Goal: Information Seeking & Learning: Learn about a topic

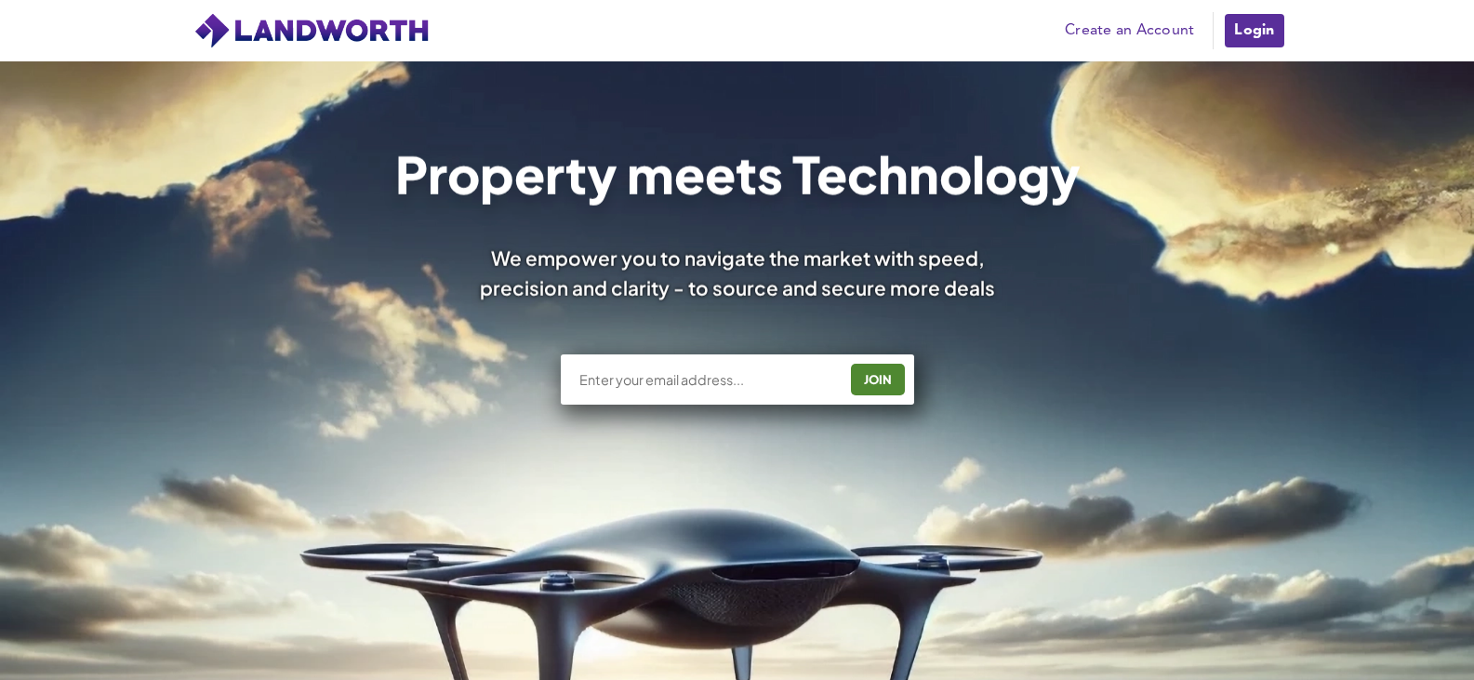
click at [1259, 28] on link "Login" at bounding box center [1254, 30] width 62 height 37
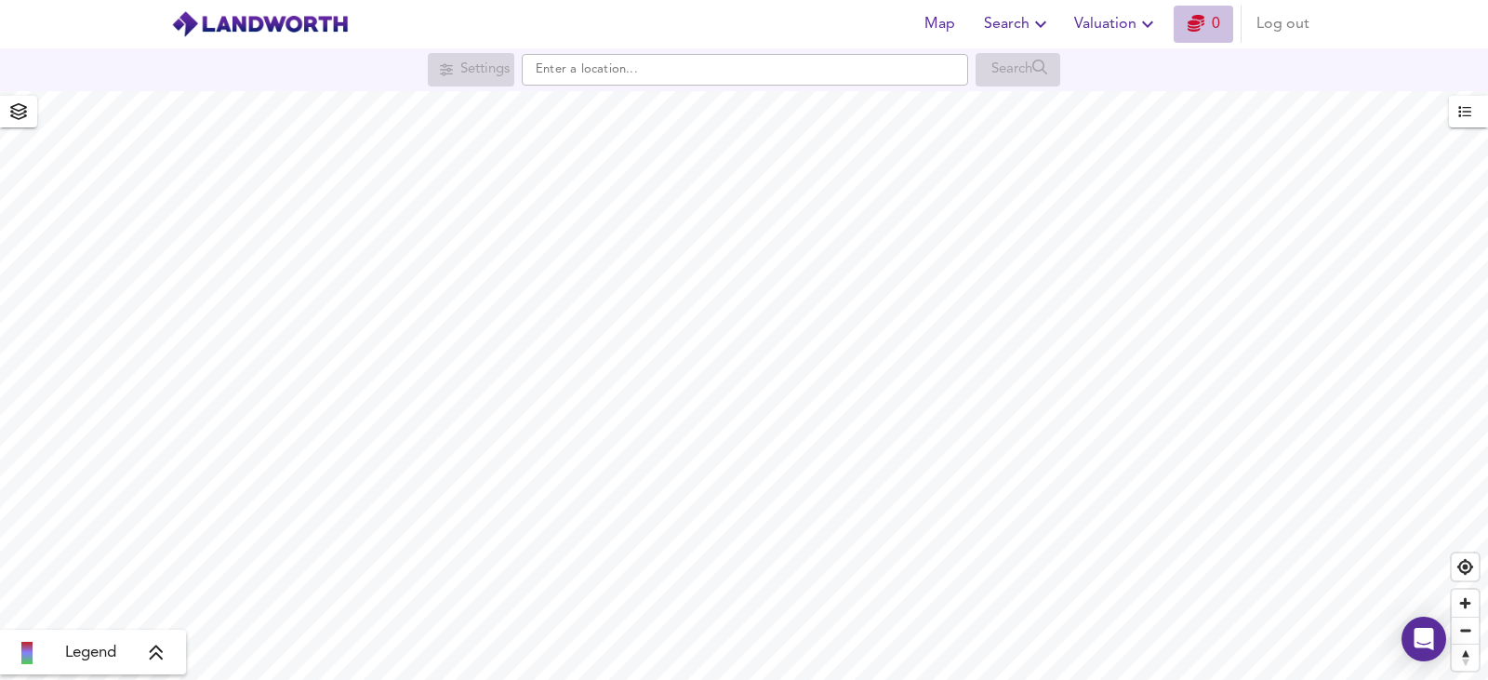
click at [1195, 29] on icon "button" at bounding box center [1195, 23] width 17 height 17
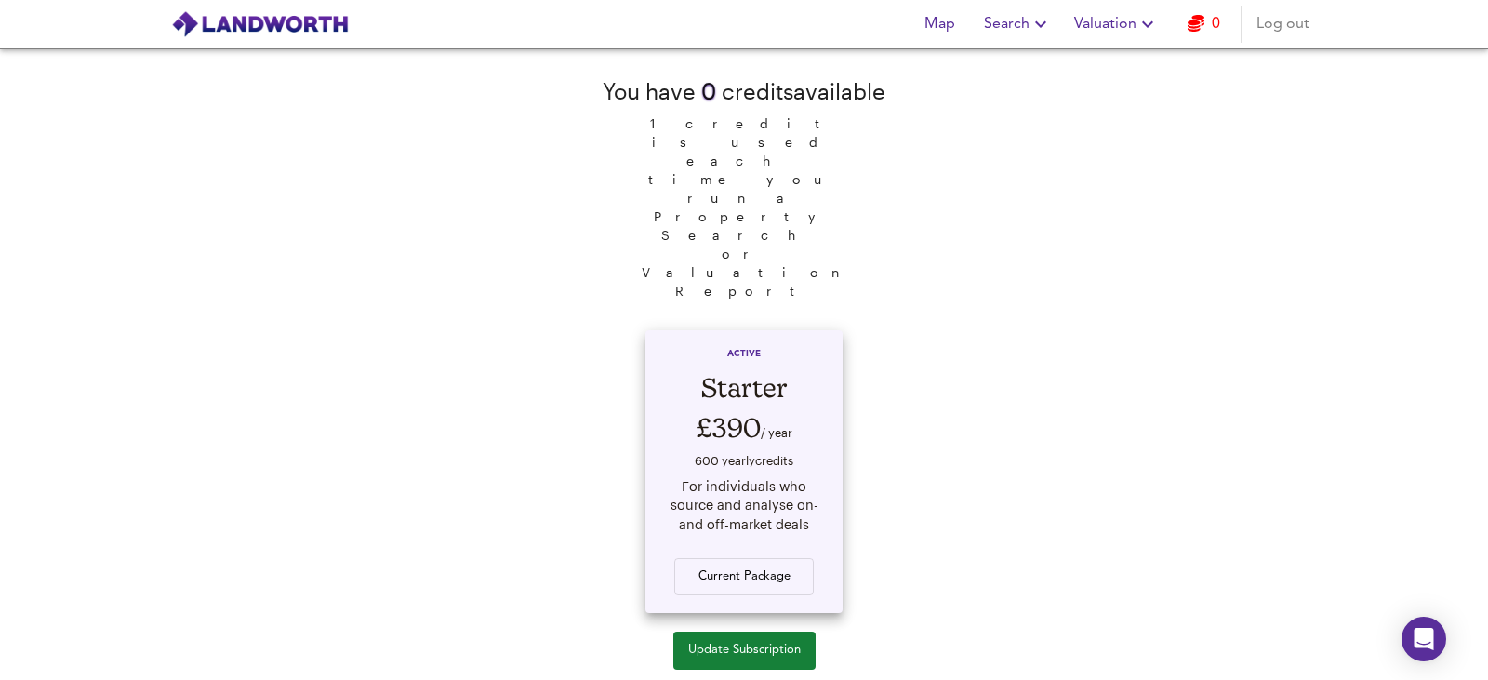
click at [756, 477] on div "For individuals who source and analyse on- and off-market deals" at bounding box center [744, 506] width 162 height 58
click at [747, 478] on div "ACTIVE Starter £390 / year 600 yearly credit s For individuals who source and a…" at bounding box center [743, 476] width 219 height 311
click at [756, 640] on span "Update Subscription" at bounding box center [744, 650] width 112 height 21
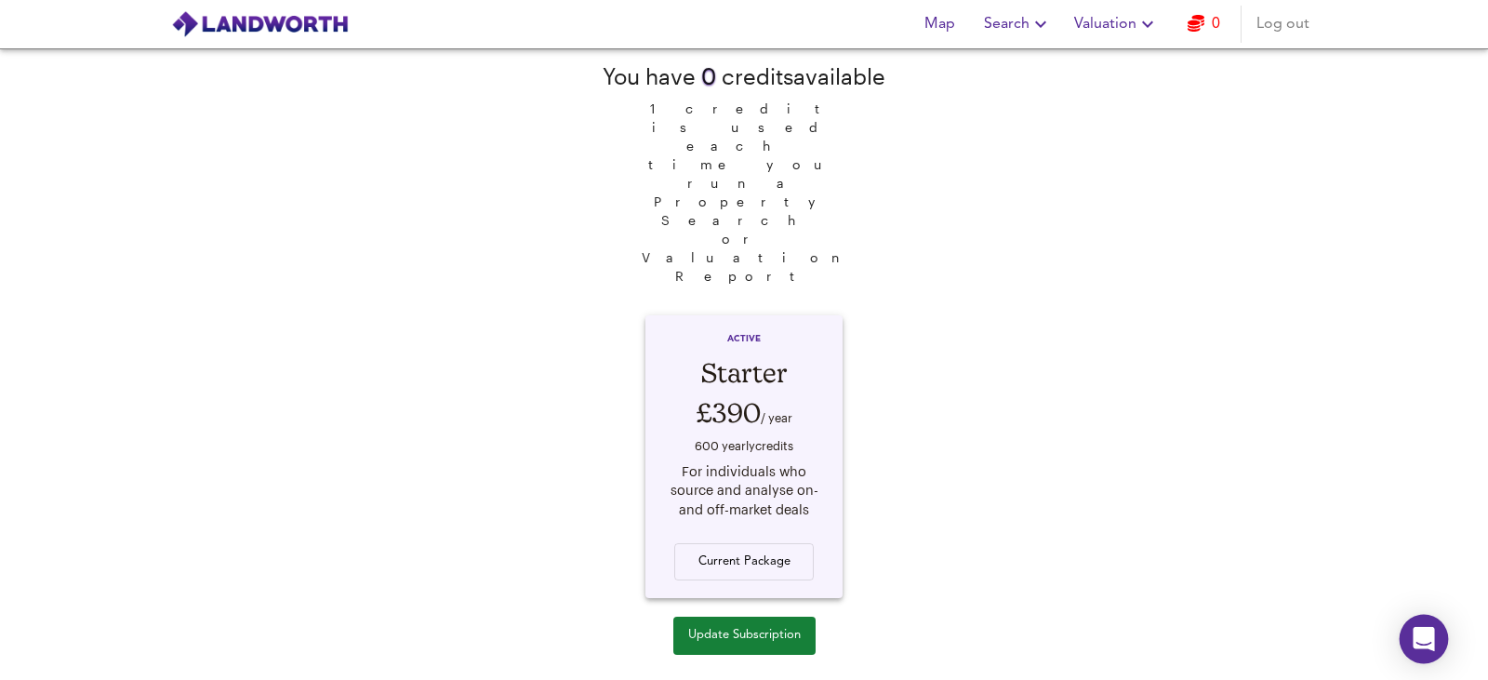
click at [1432, 640] on icon "Open Intercom Messenger" at bounding box center [1423, 639] width 24 height 24
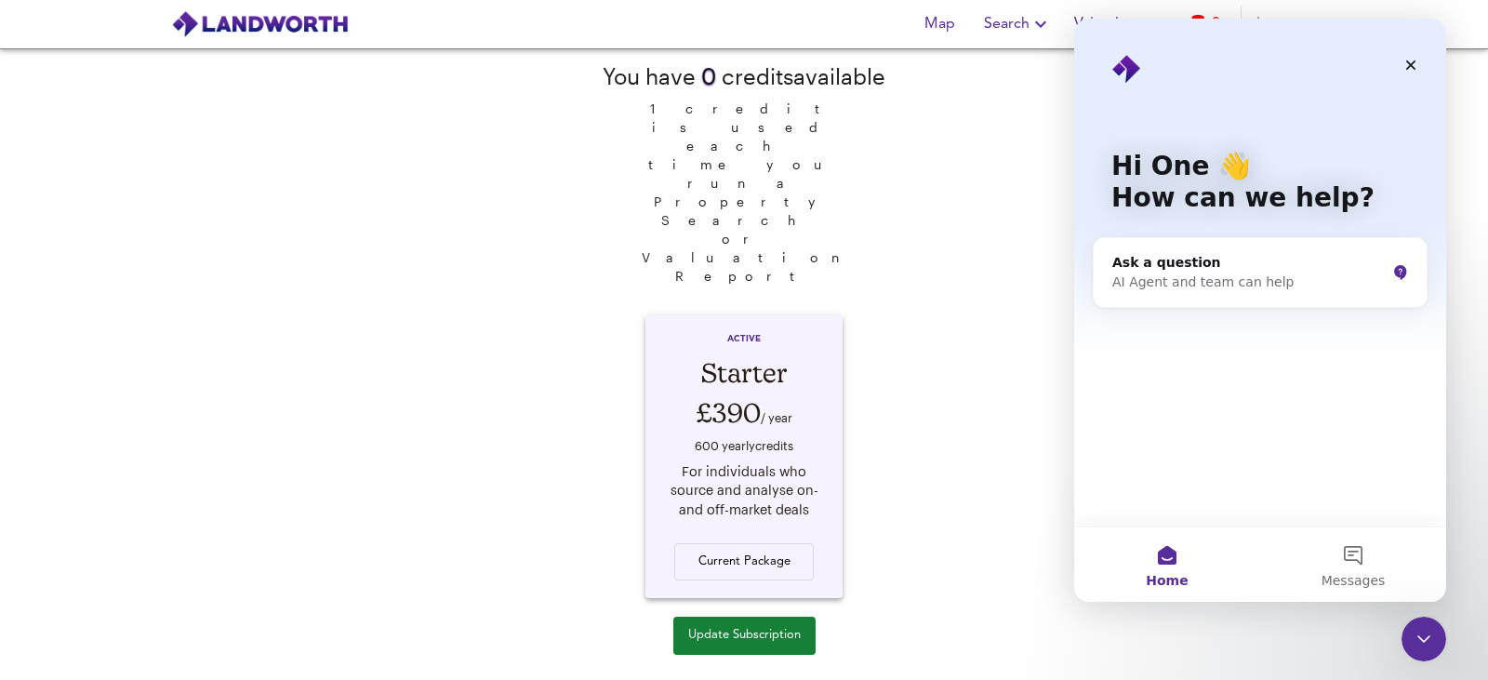
scroll to position [0, 0]
click at [1218, 285] on div "AI Agent and team can help" at bounding box center [1248, 282] width 273 height 20
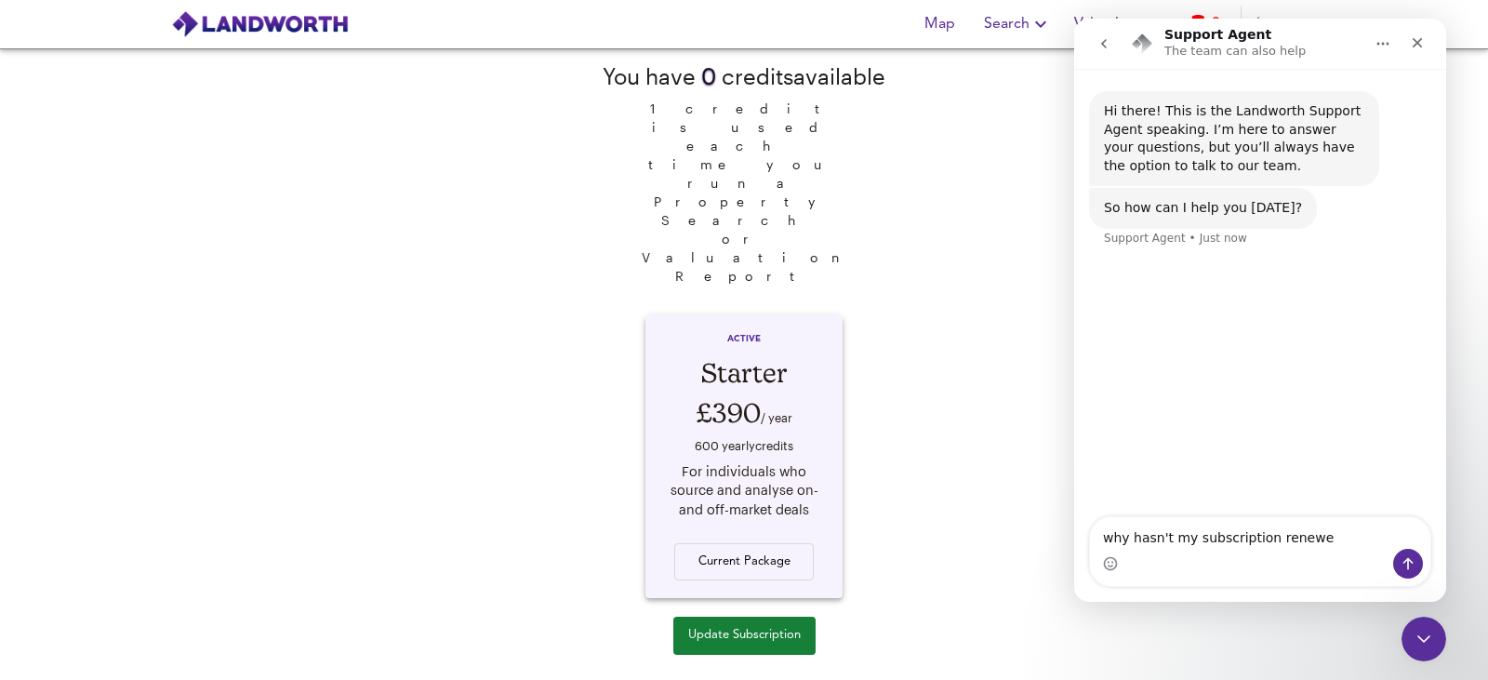
type textarea "why hasn't my subscription renewed"
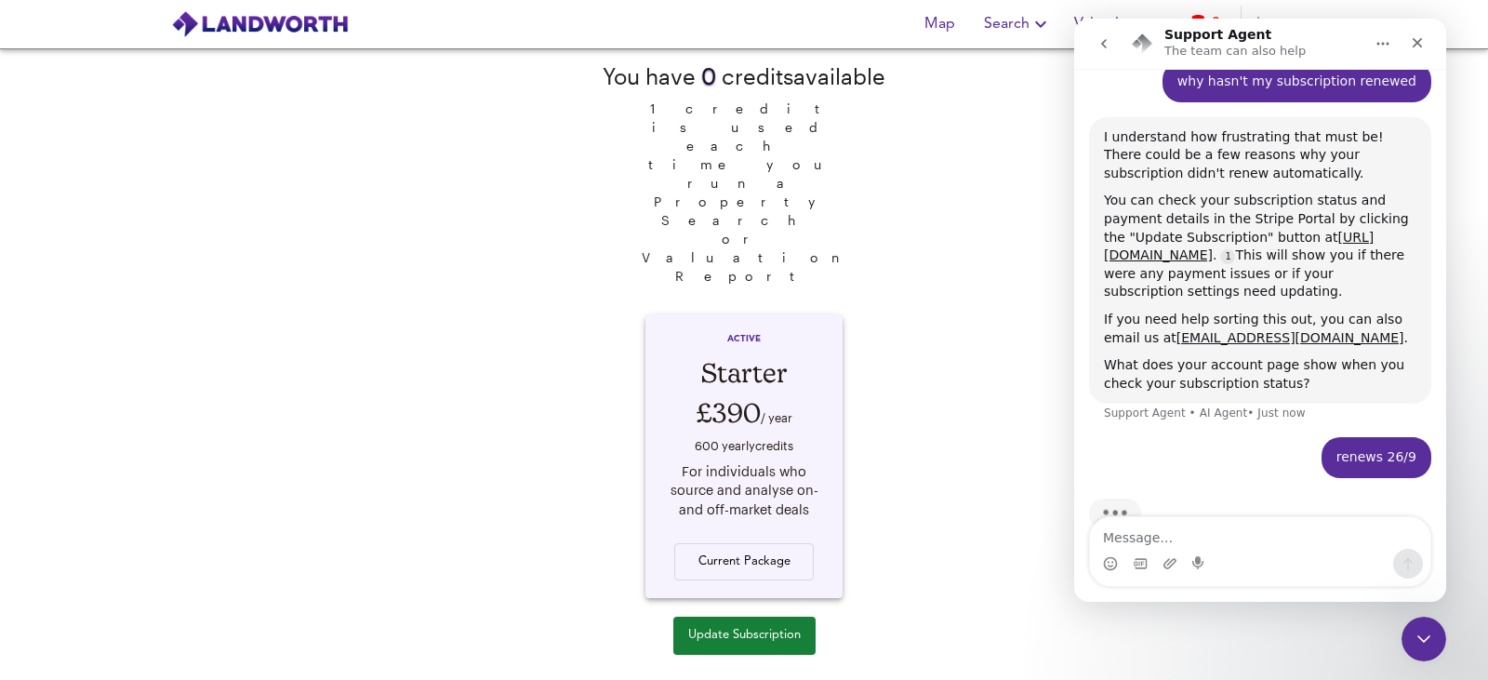
scroll to position [218, 0]
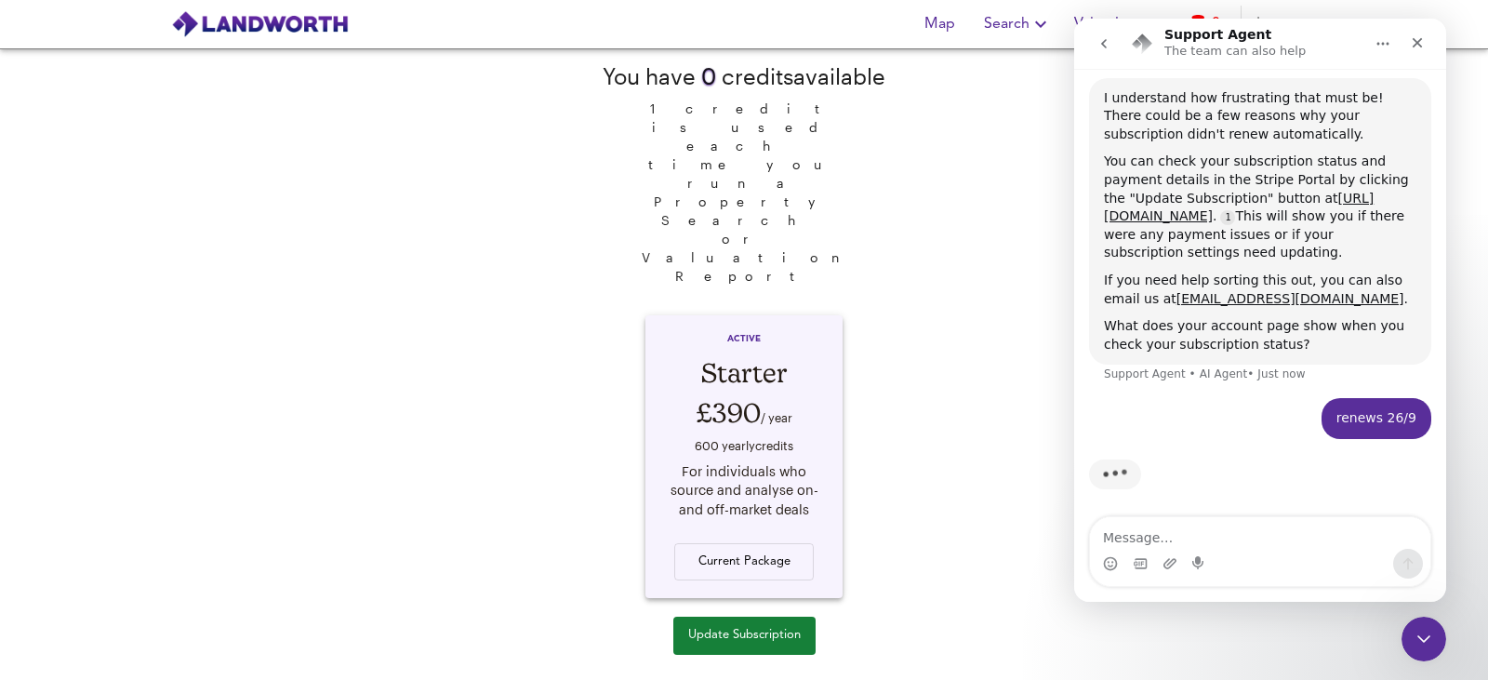
click at [1380, 46] on icon "Home" at bounding box center [1382, 43] width 15 height 15
click at [1381, 46] on icon "Home" at bounding box center [1382, 43] width 15 height 15
click at [1078, 337] on div "Hi there! This is the Landworth Support Agent speaking. I’m here to answer your…" at bounding box center [1260, 185] width 372 height 674
click at [1424, 638] on icon "Close Intercom Messenger" at bounding box center [1420, 636] width 22 height 22
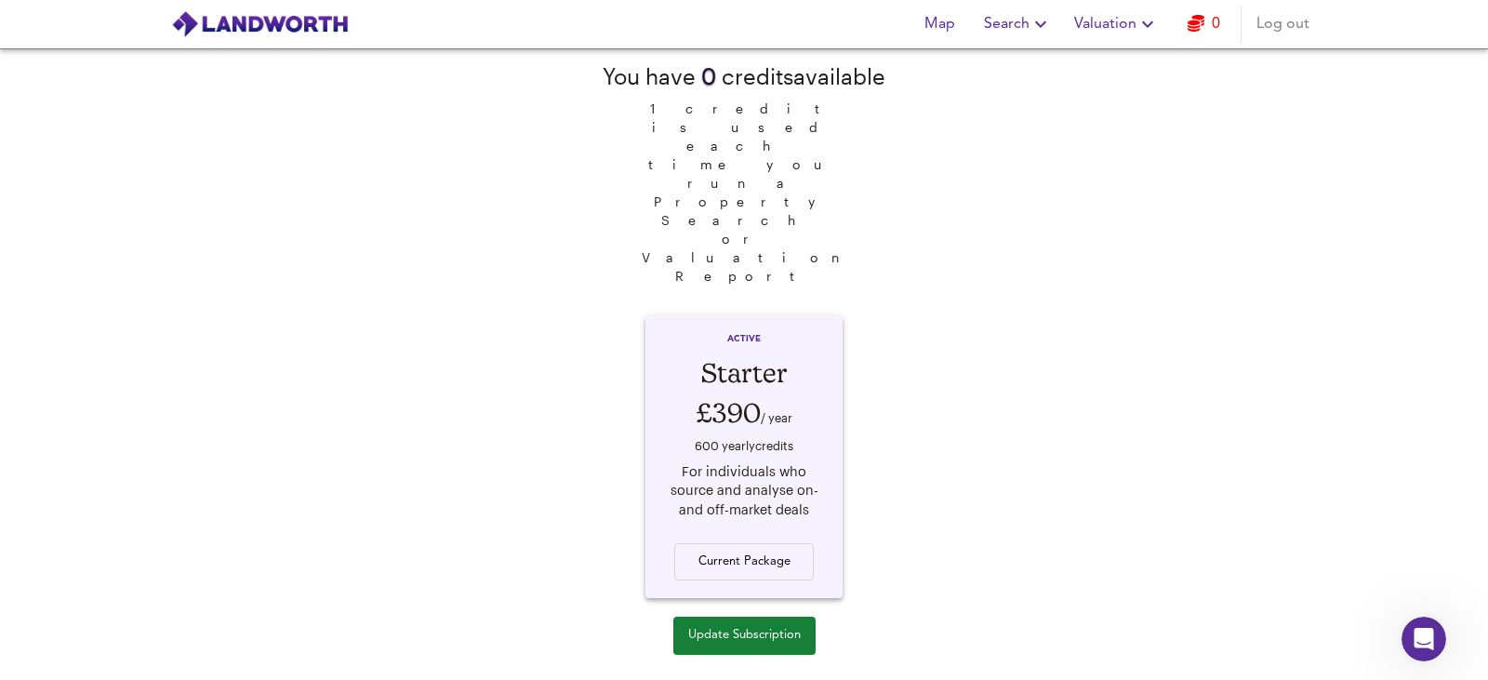
scroll to position [536, 0]
click at [1193, 28] on icon "button" at bounding box center [1195, 23] width 17 height 17
click at [1194, 28] on icon "button" at bounding box center [1195, 23] width 17 height 17
click at [698, 520] on div "Current Package" at bounding box center [744, 550] width 162 height 61
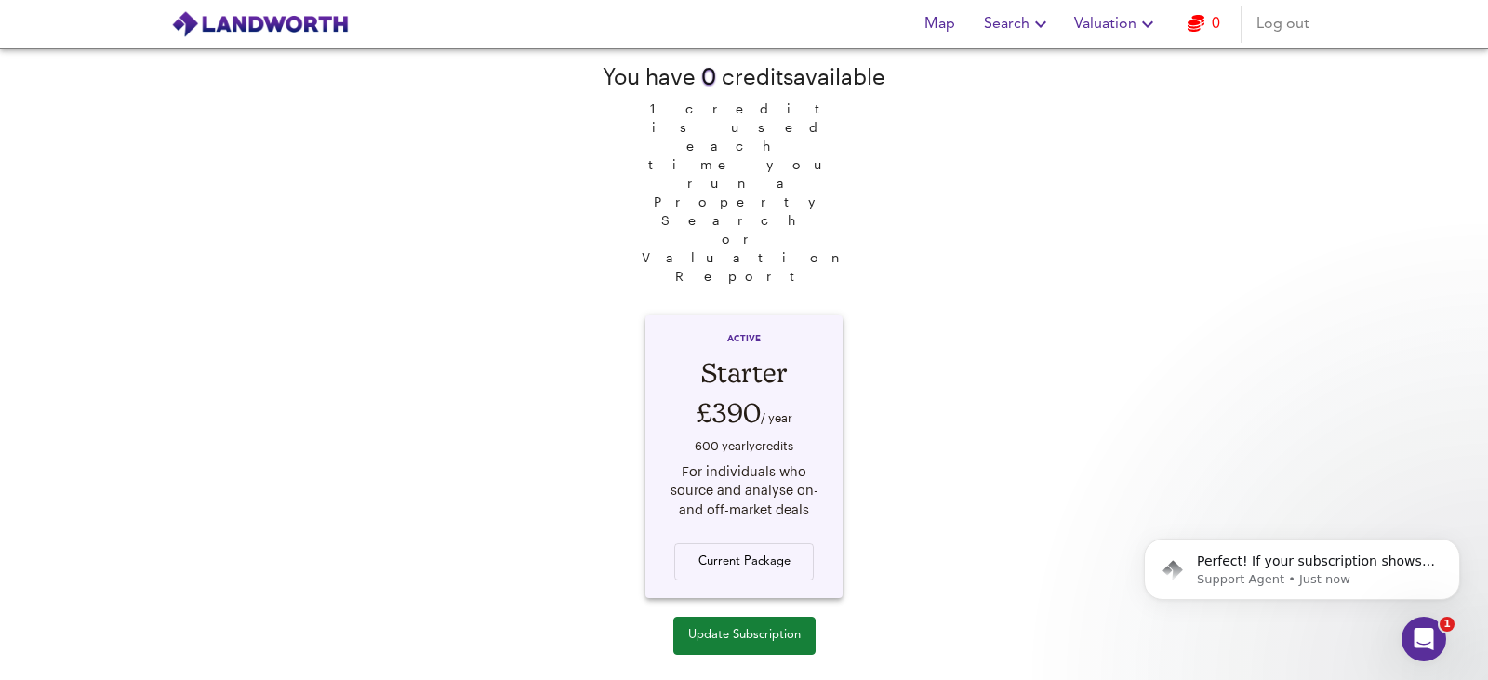
scroll to position [0, 0]
click at [720, 616] on button "Update Subscription" at bounding box center [744, 635] width 142 height 38
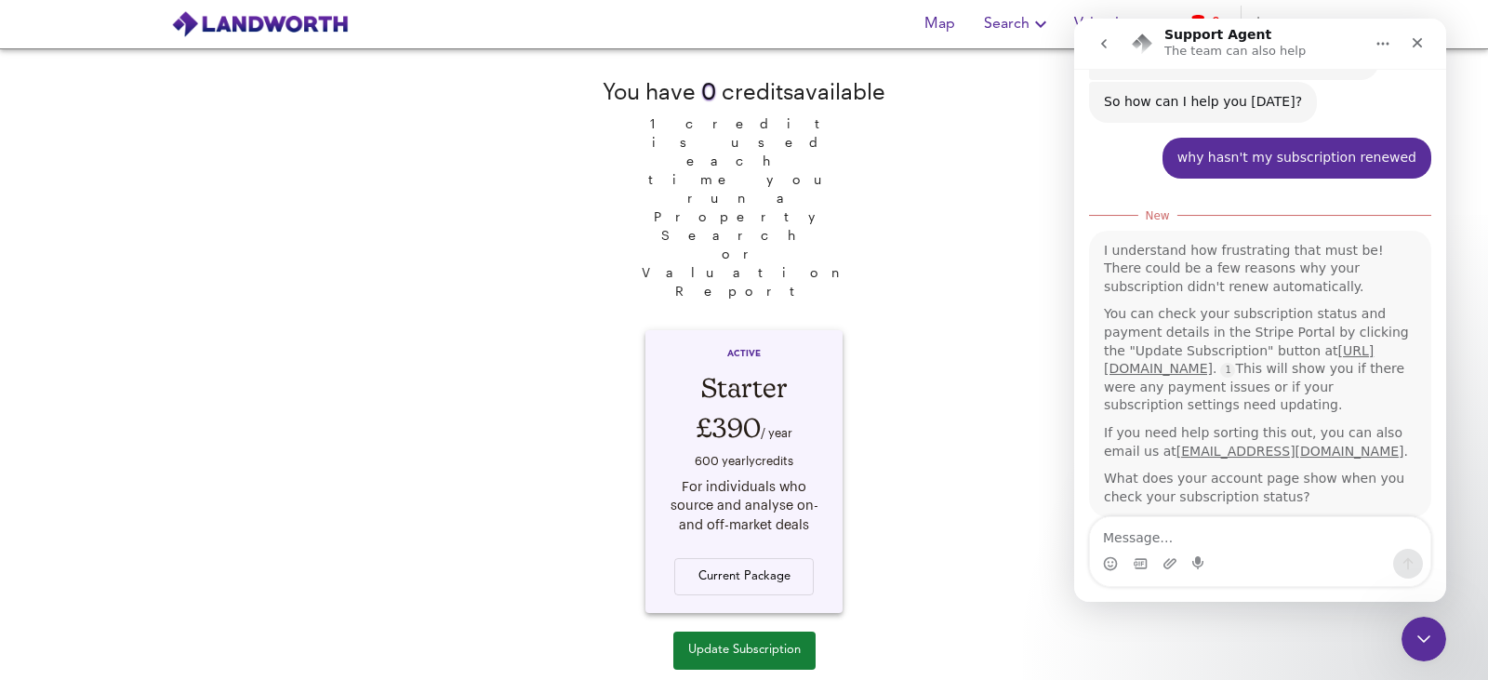
scroll to position [139, 0]
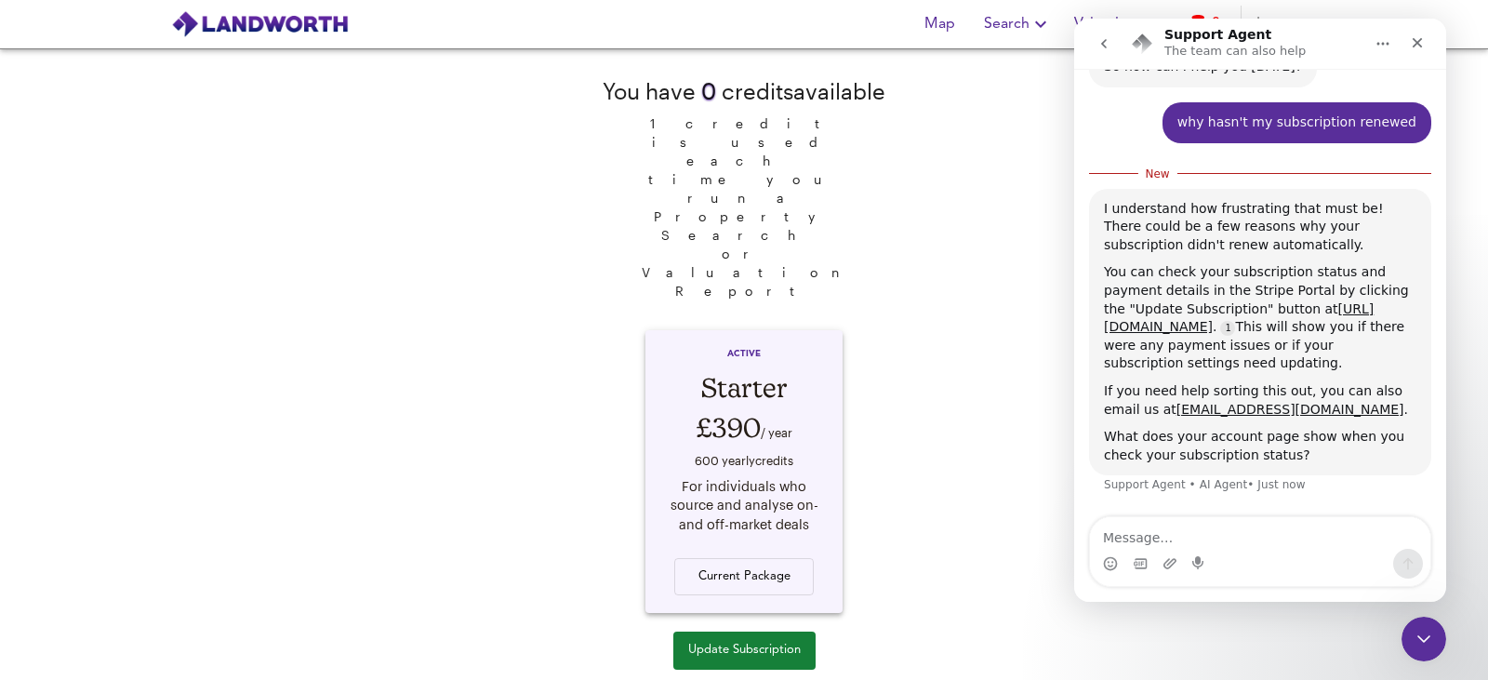
click at [1015, 272] on div "You have 0 credit s available 1 credit is used each time you run a Property Sea…" at bounding box center [744, 363] width 1488 height 631
click at [1303, 553] on div "Intercom messenger" at bounding box center [1260, 564] width 340 height 30
click at [1300, 549] on div "Intercom messenger" at bounding box center [1260, 564] width 340 height 30
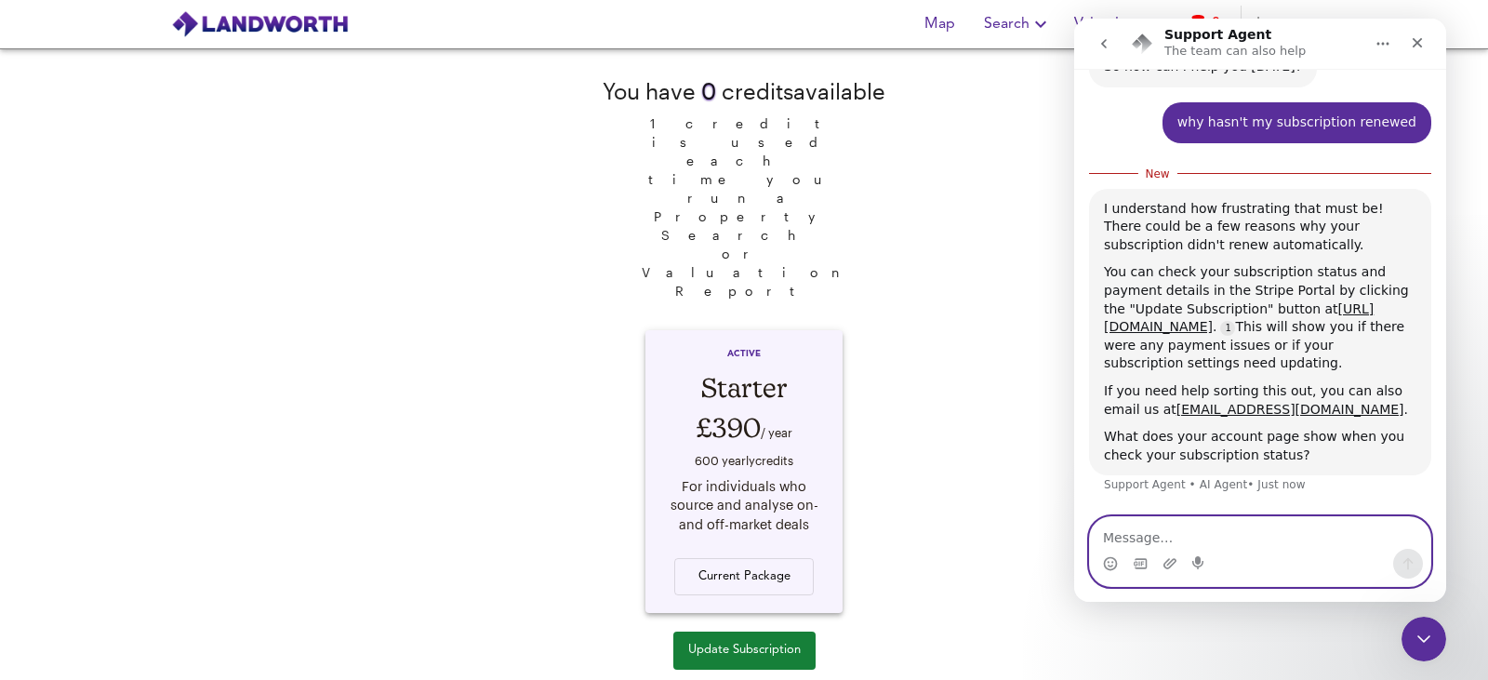
drag, startPoint x: 1289, startPoint y: 525, endPoint x: 1280, endPoint y: 547, distance: 23.0
click at [1287, 526] on textarea "Message…" at bounding box center [1260, 533] width 340 height 32
type textarea "renews 26/9"
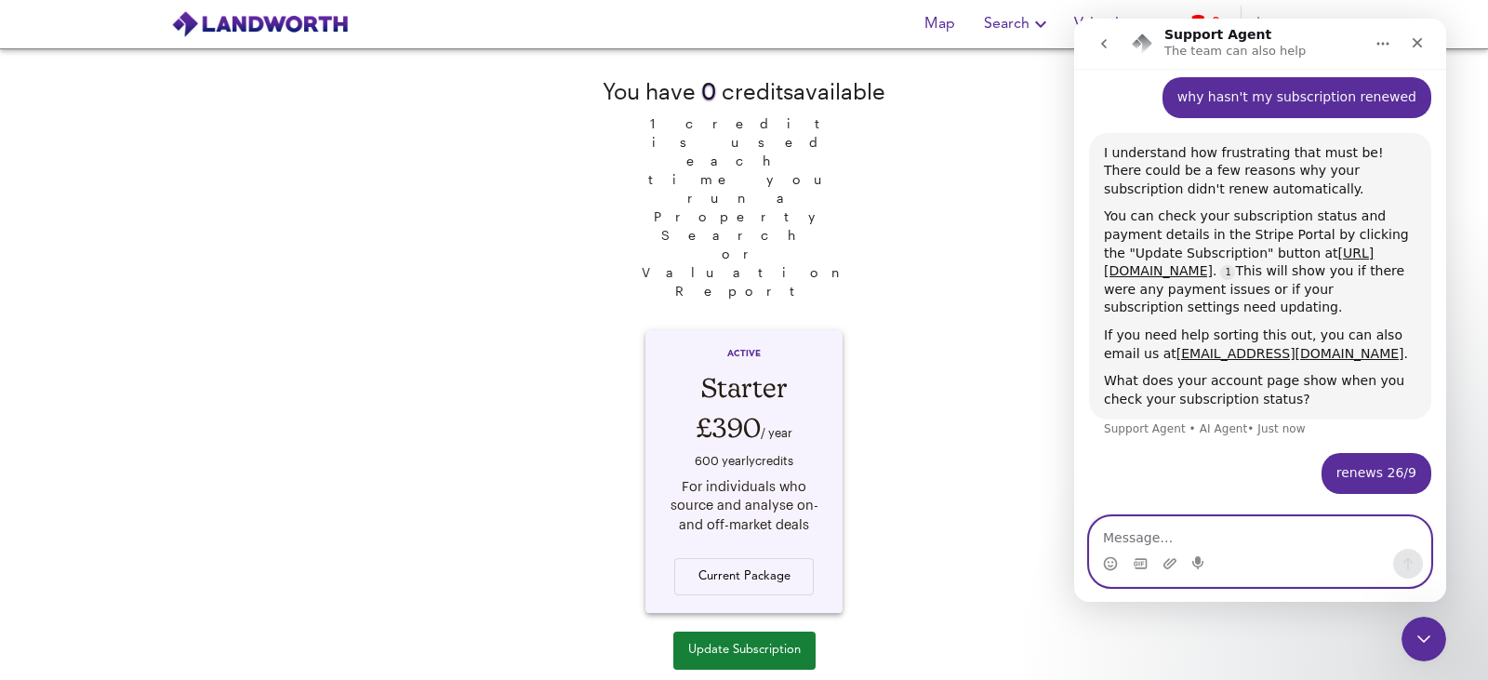
scroll to position [224, 0]
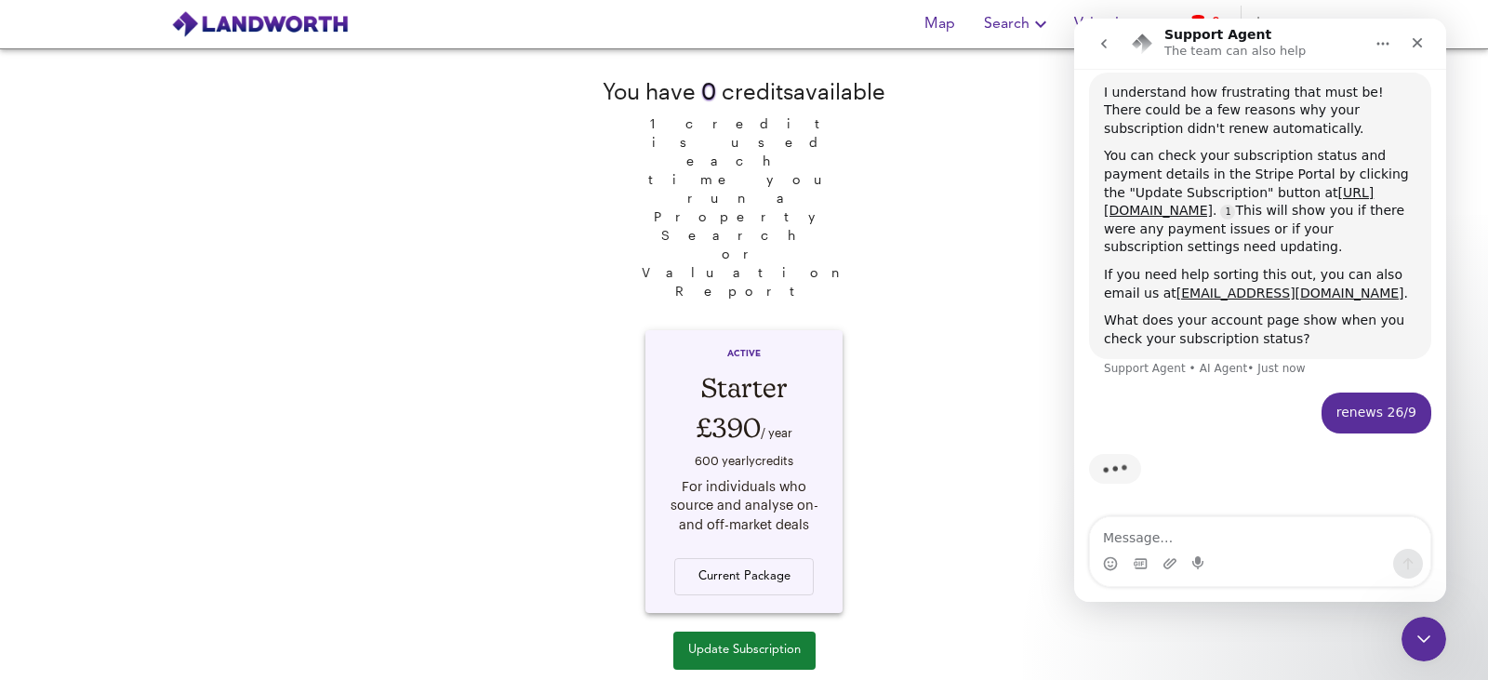
click at [860, 402] on div "You have 0 credit s available 1 credit is used each time you run a Property Sea…" at bounding box center [743, 340] width 283 height 582
click at [1022, 171] on div "You have 0 credit s available 1 credit is used each time you run a Property Sea…" at bounding box center [744, 363] width 1488 height 631
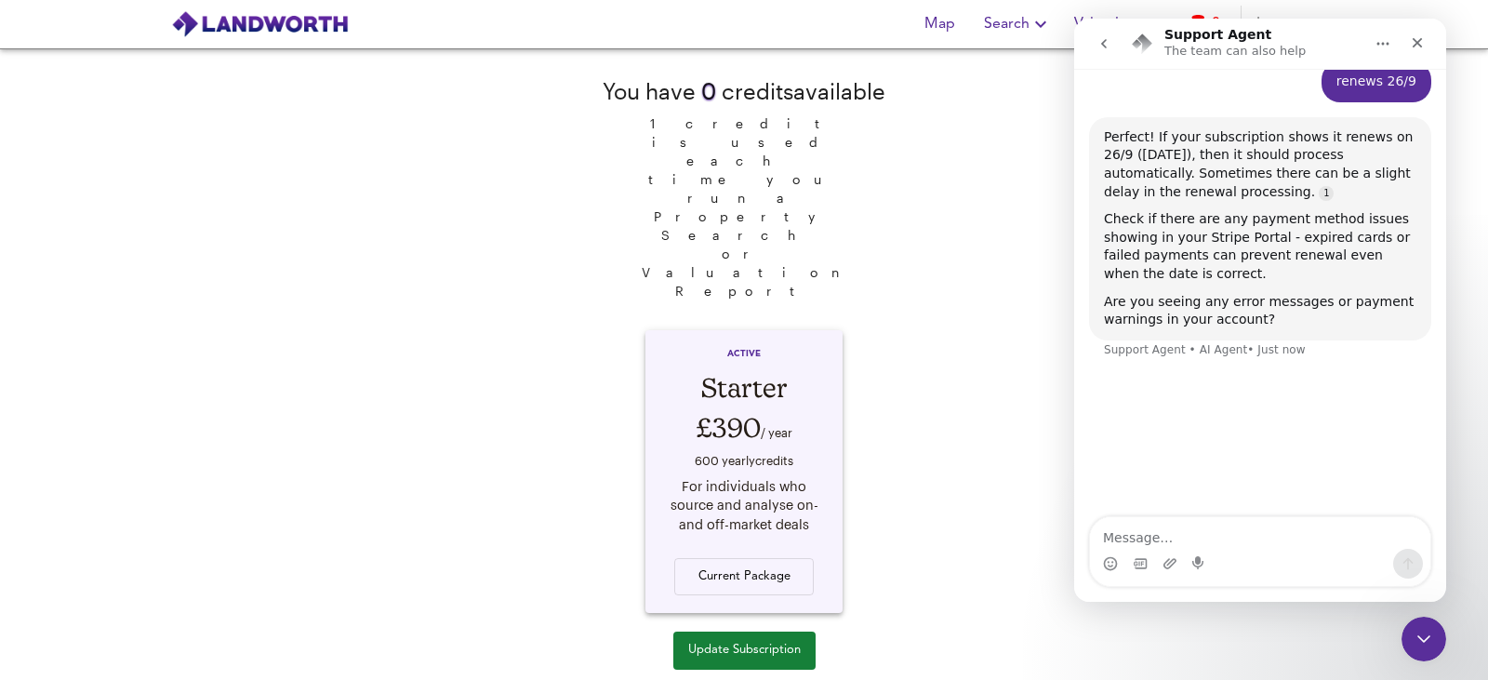
scroll to position [443, 0]
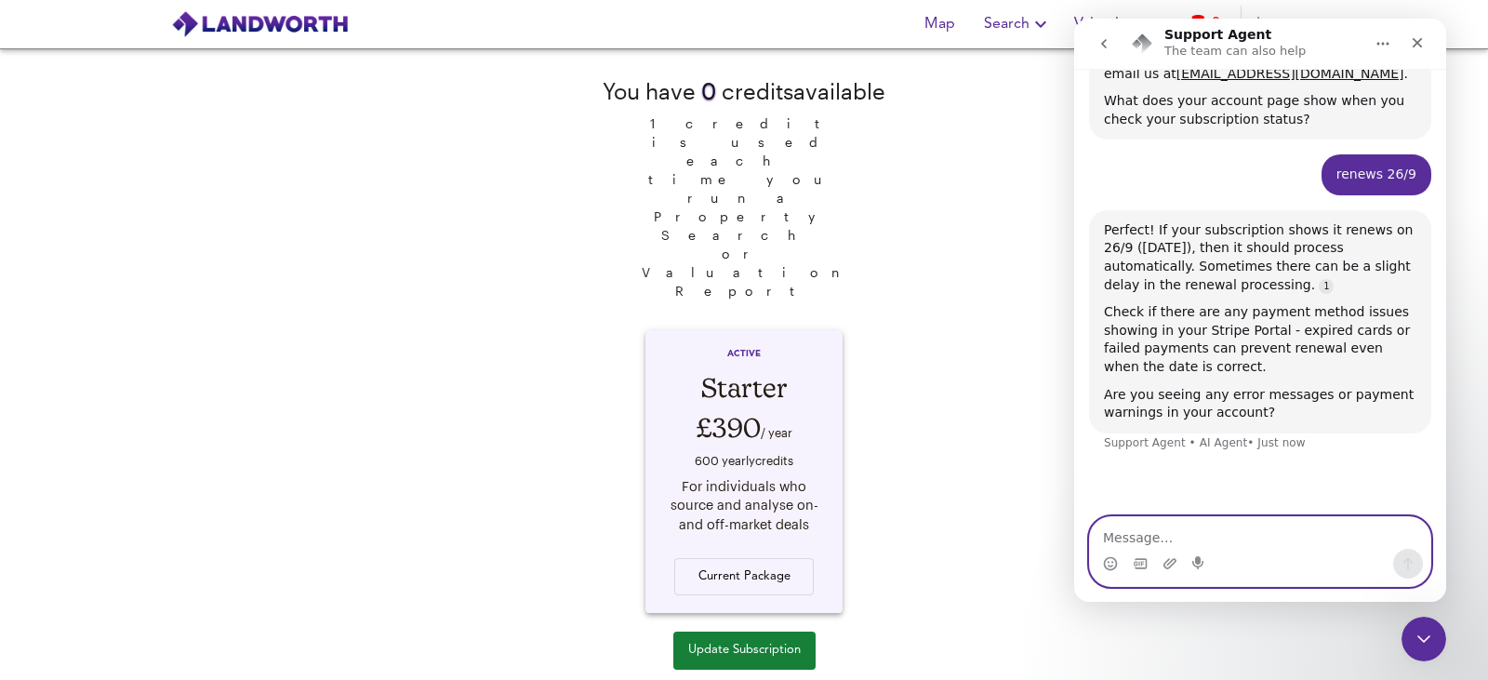
click at [1258, 524] on textarea "Message…" at bounding box center [1260, 533] width 340 height 32
type textarea "no but i cant use it"
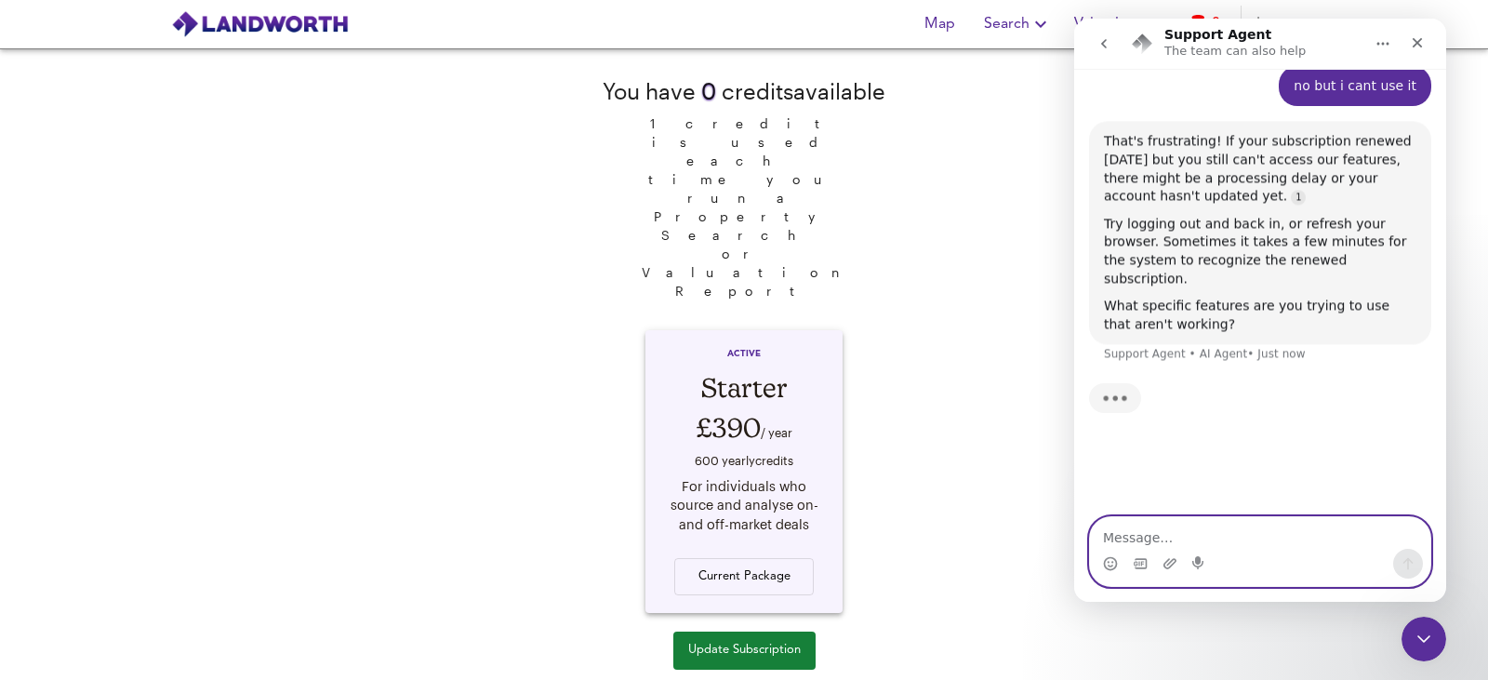
scroll to position [830, 0]
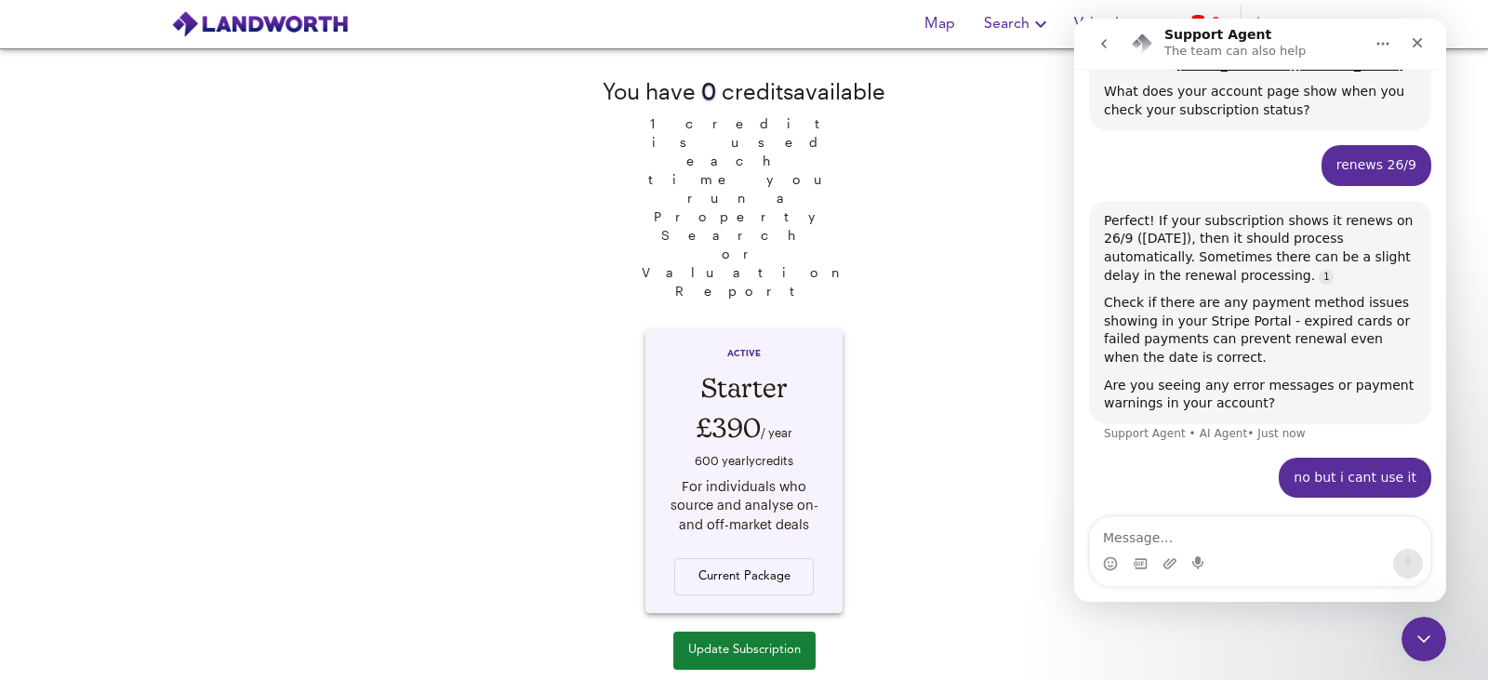
scroll to position [457, 0]
click at [907, 315] on div "You have 0 credit s available 1 credit is used each time you run a Property Sea…" at bounding box center [744, 363] width 1488 height 631
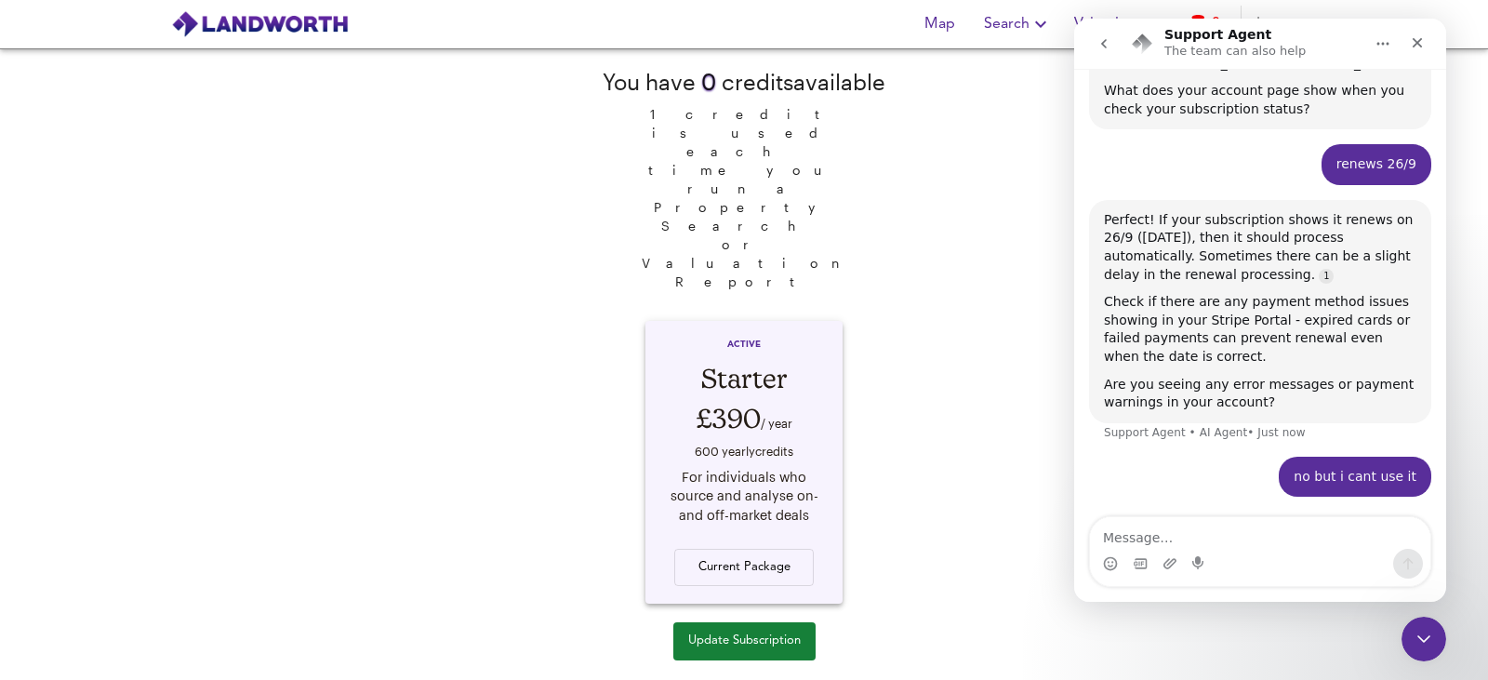
scroll to position [15, 0]
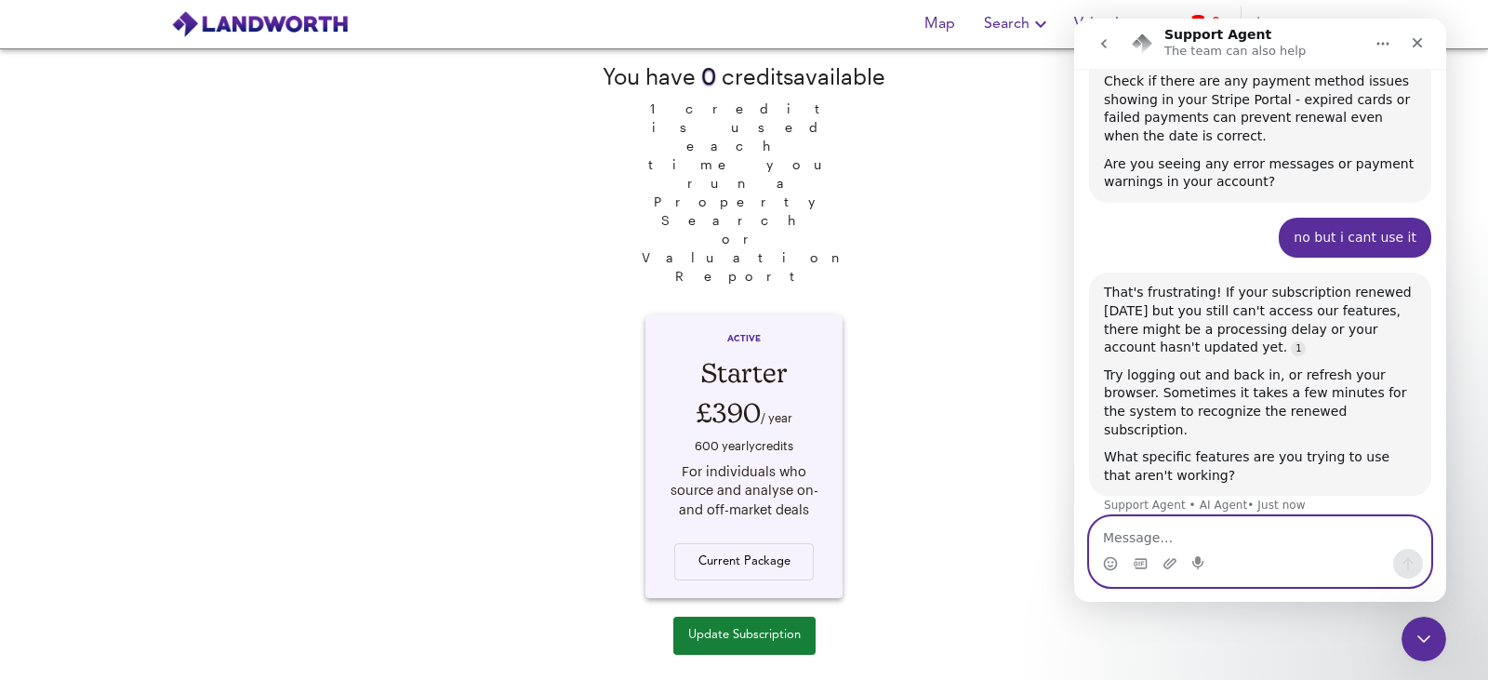
click at [1248, 541] on textarea "Message…" at bounding box center [1260, 533] width 340 height 32
type textarea "run a valuation"
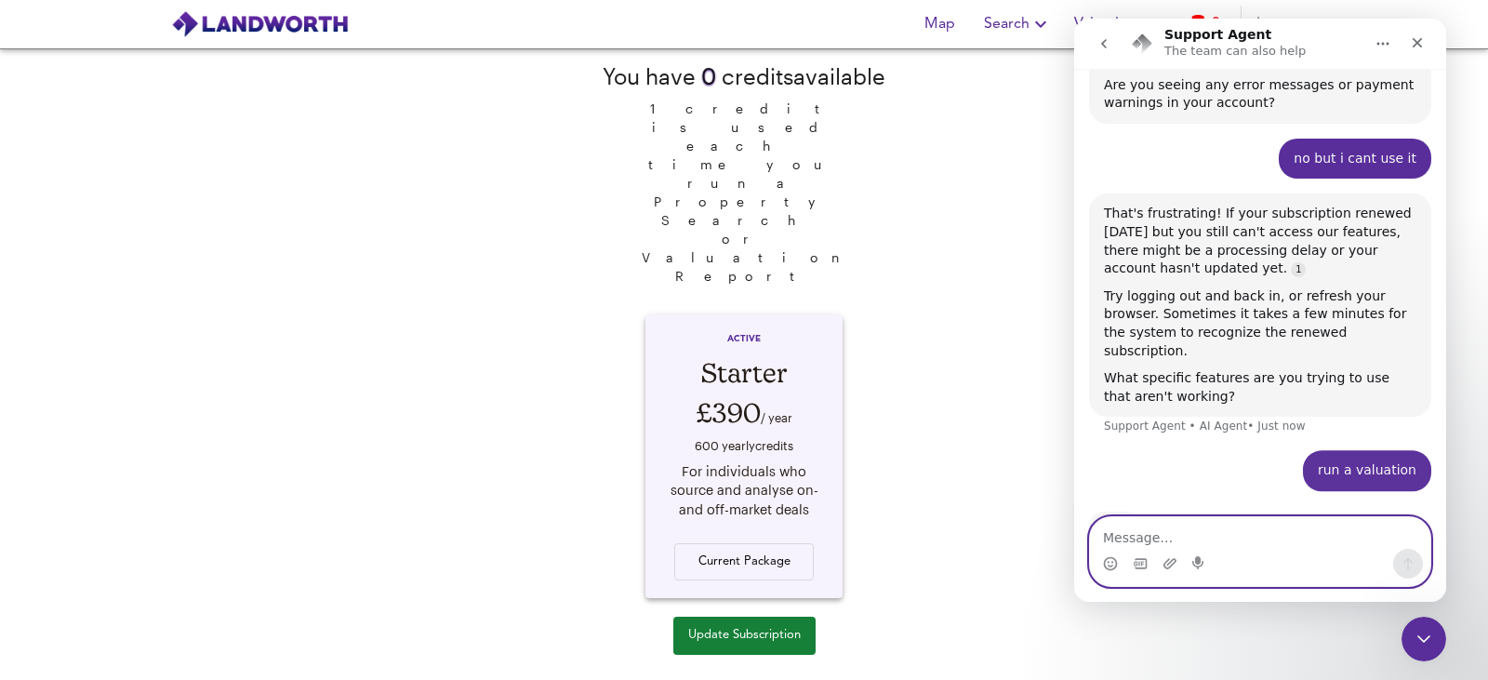
scroll to position [792, 0]
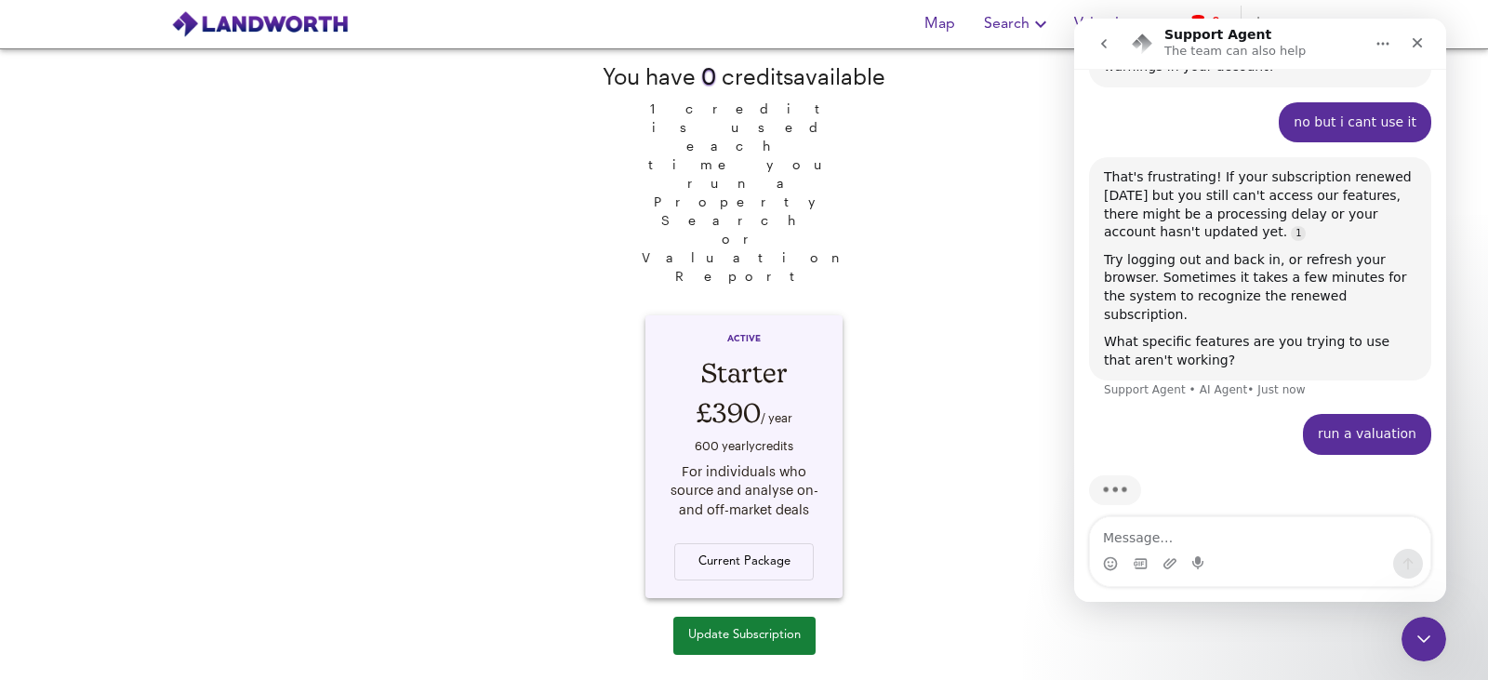
drag, startPoint x: 1065, startPoint y: 330, endPoint x: 1030, endPoint y: 15, distance: 317.2
click at [1065, 329] on div "You have 0 credit s available 1 credit is used each time you run a Property Sea…" at bounding box center [744, 363] width 1488 height 631
click at [1417, 647] on div "Close Intercom Messenger" at bounding box center [1420, 636] width 45 height 45
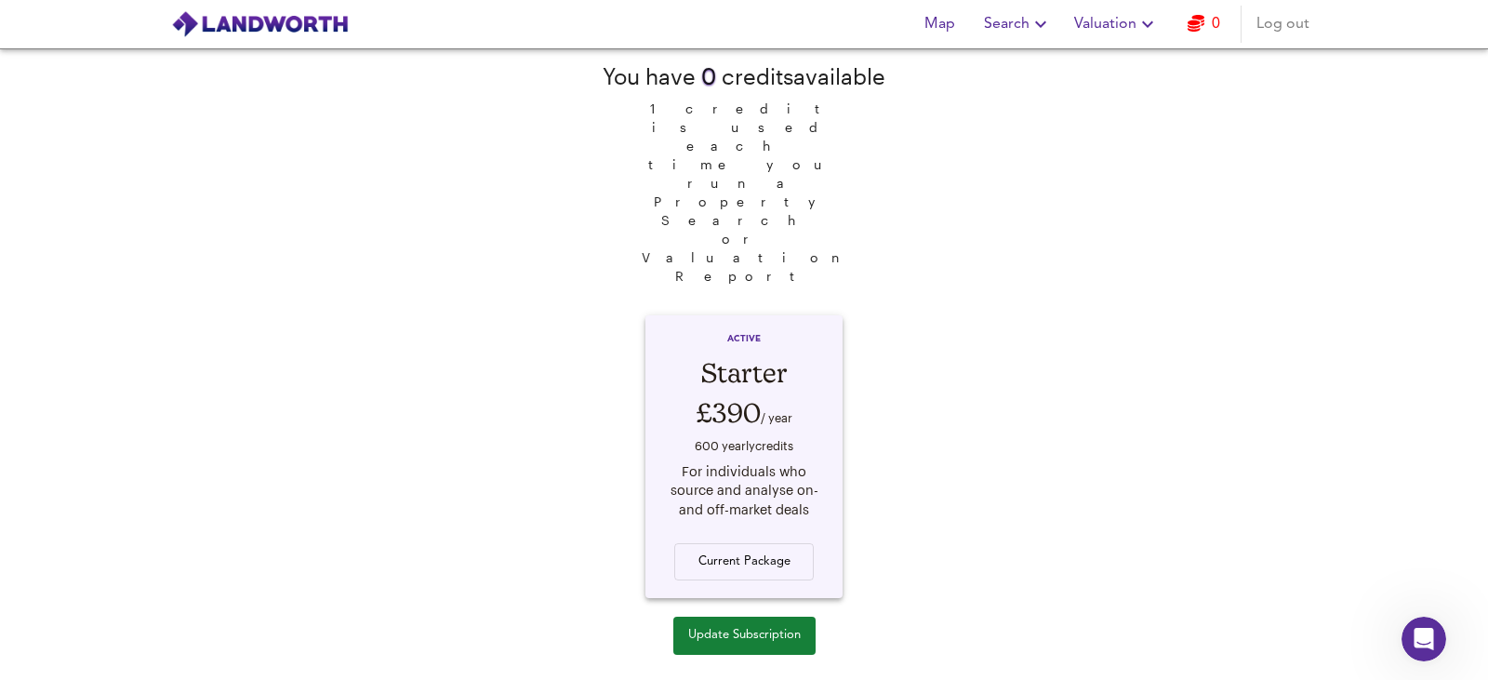
click at [1099, 35] on span "Valuation" at bounding box center [1116, 24] width 85 height 26
click at [1106, 93] on li "Valuation Report History" at bounding box center [1116, 100] width 222 height 33
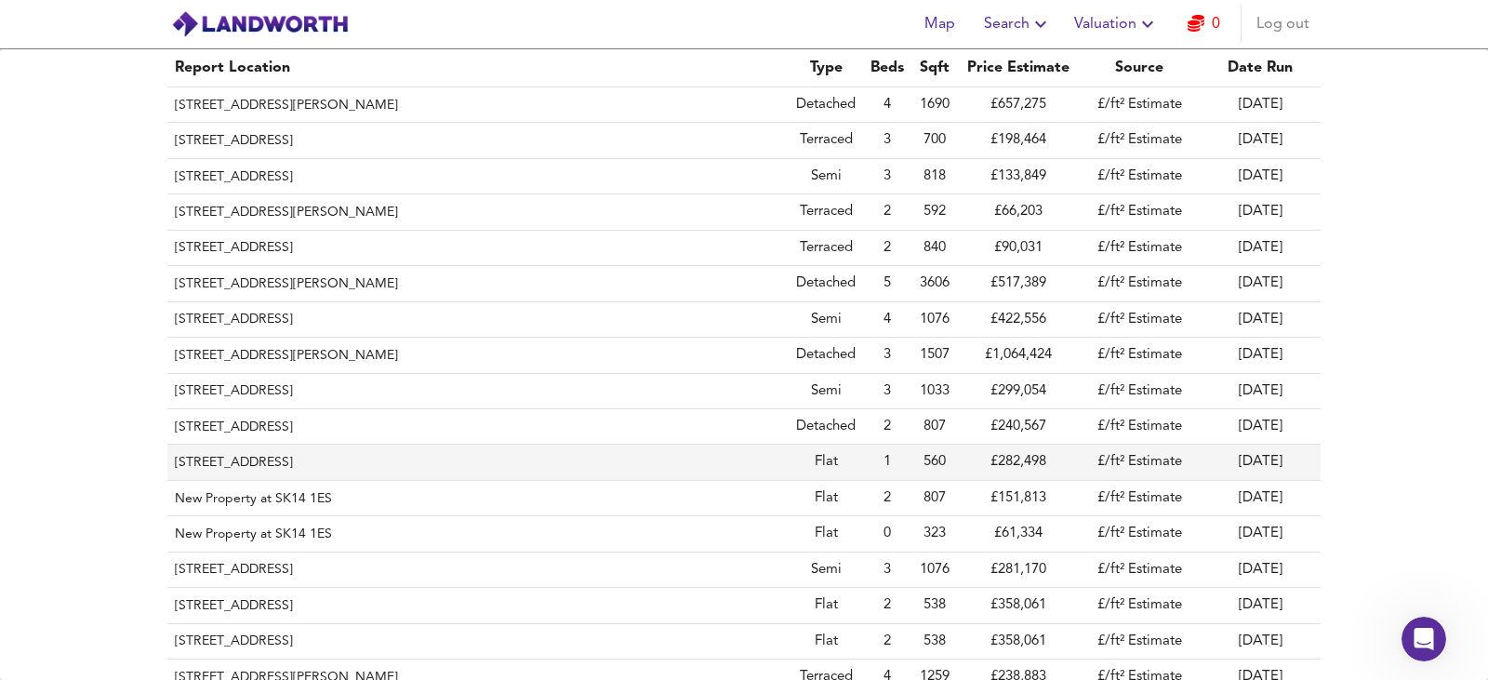
click at [287, 462] on th "35 Fryatt Road, London, Haringey, N17 7BG" at bounding box center [477, 461] width 621 height 35
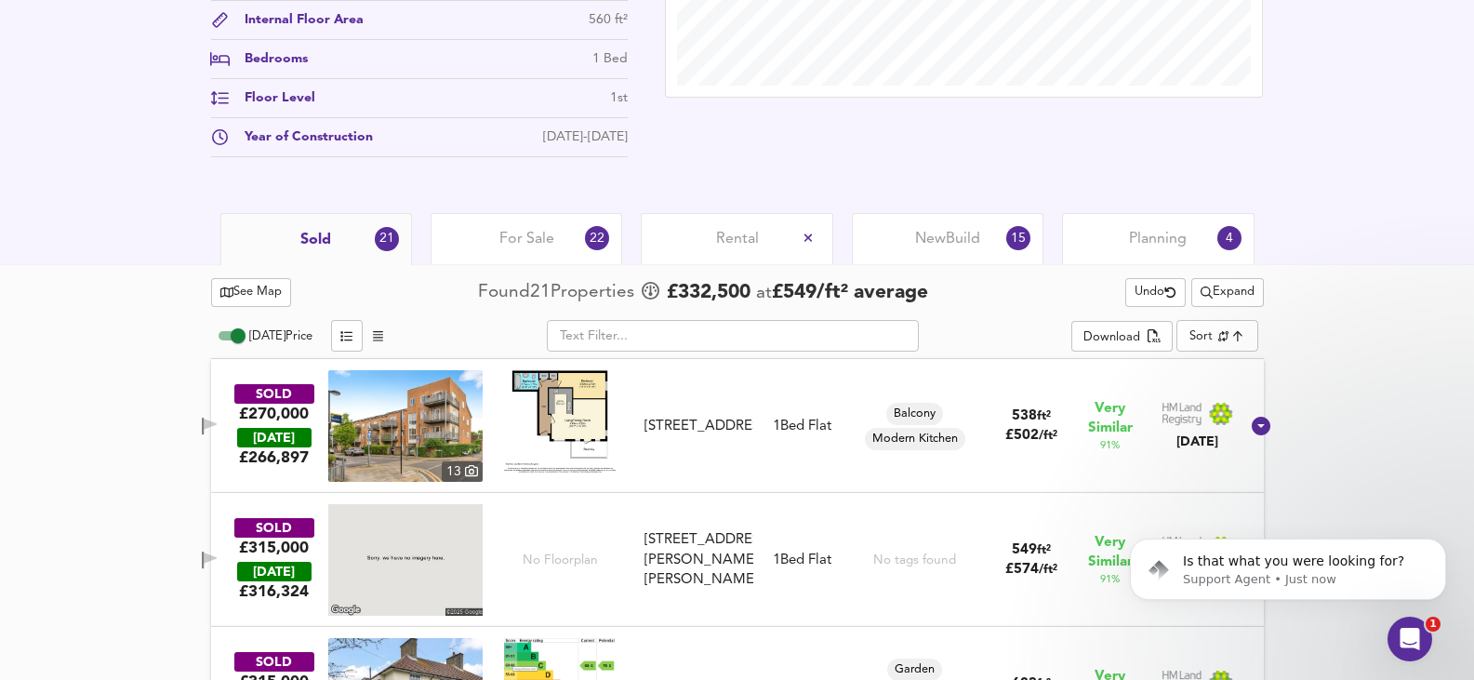
scroll to position [837, 0]
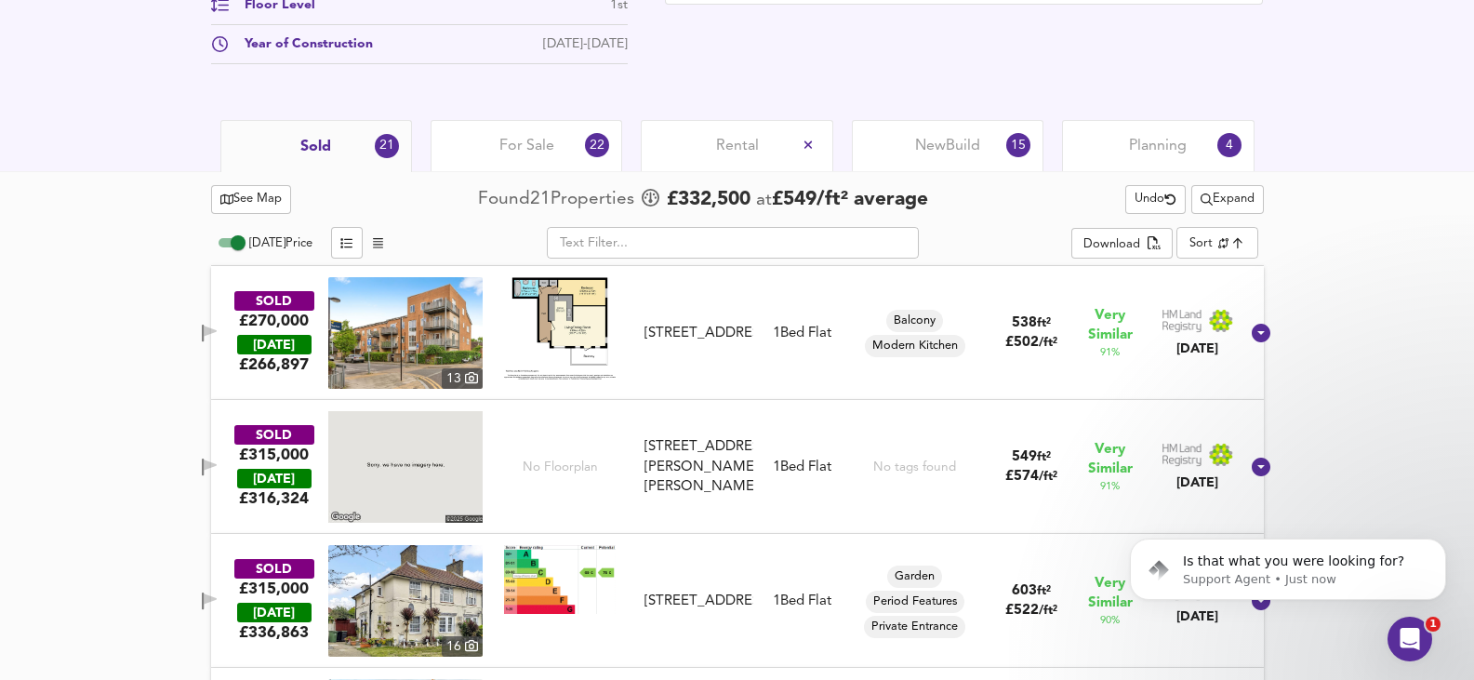
click at [429, 628] on img at bounding box center [405, 601] width 154 height 112
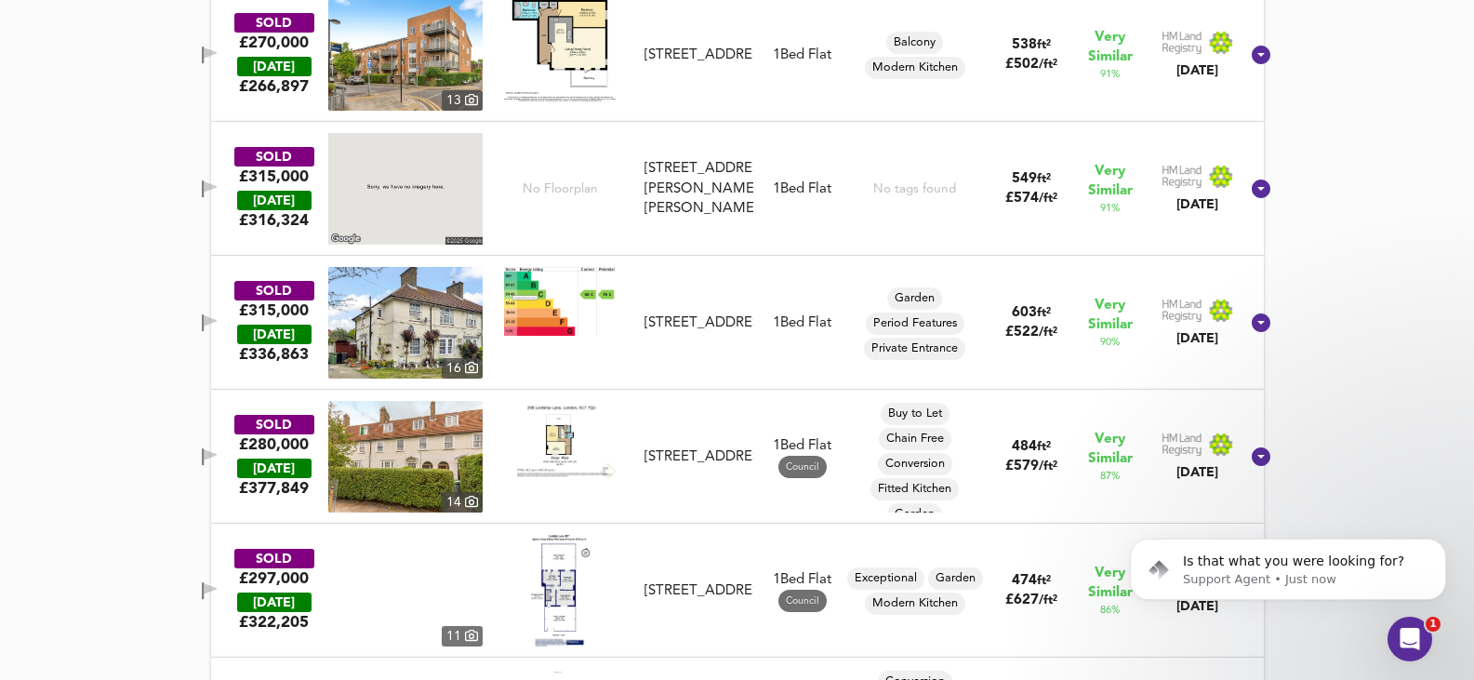
scroll to position [1116, 0]
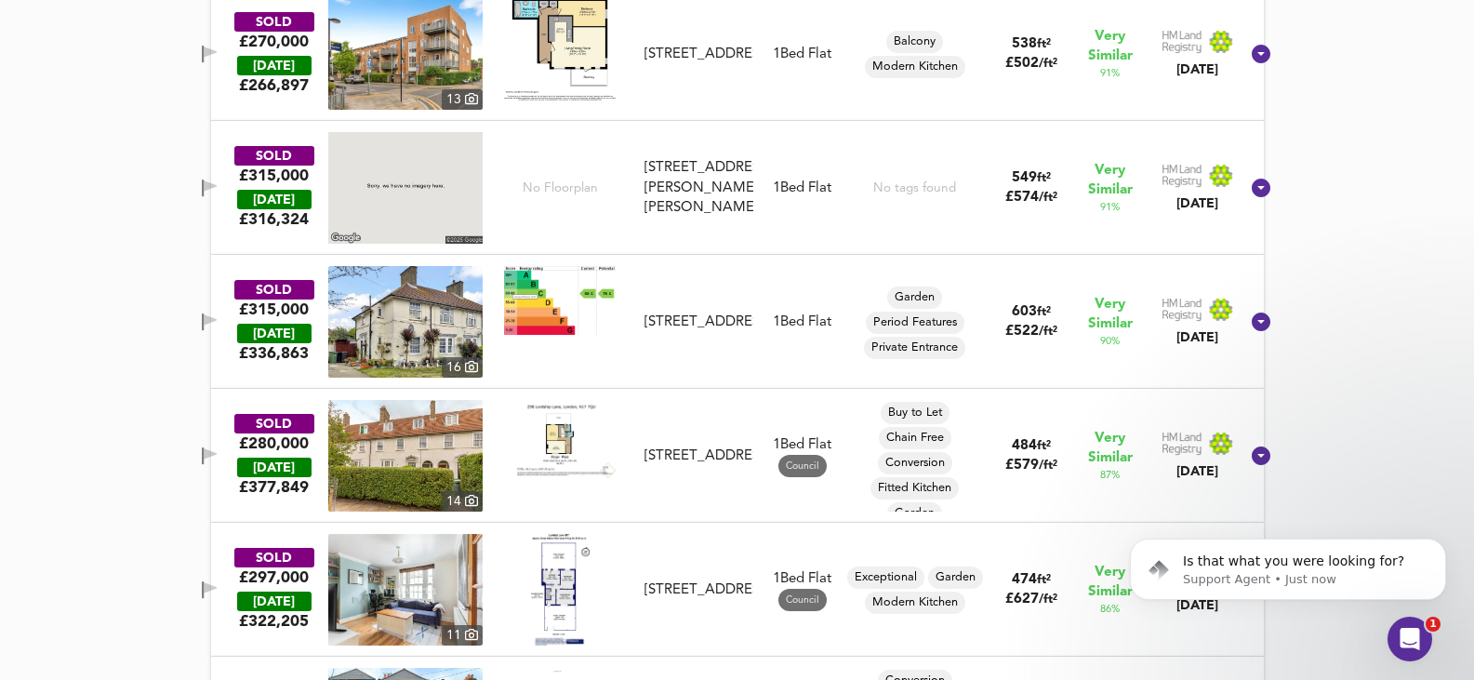
click at [423, 594] on img at bounding box center [405, 590] width 154 height 112
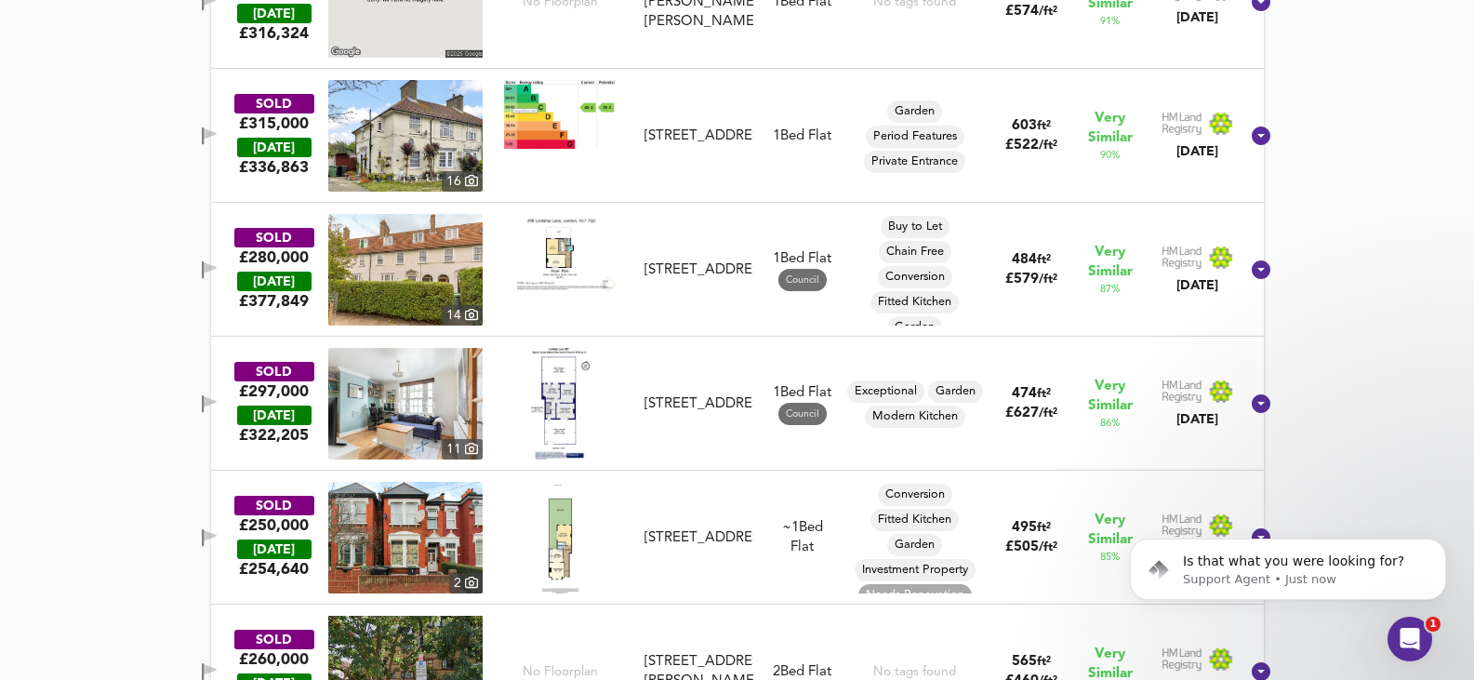
scroll to position [837, 0]
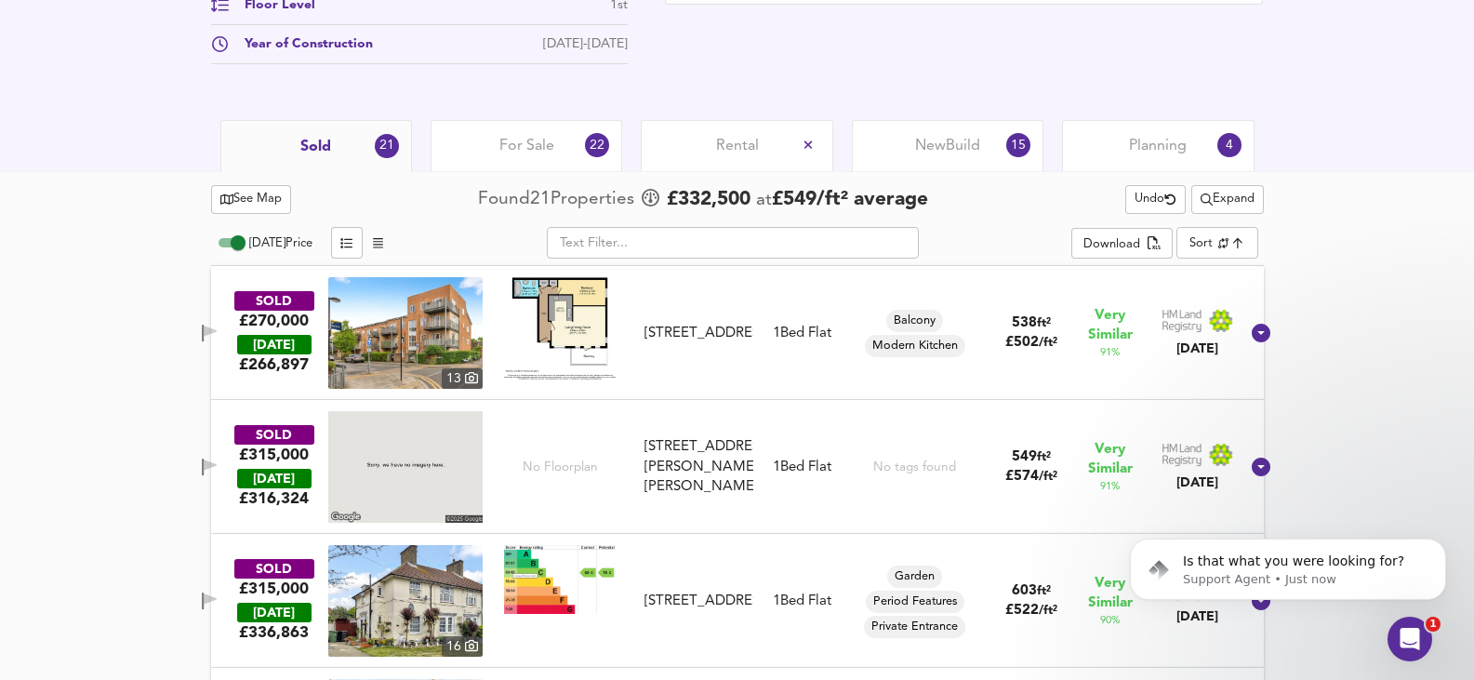
click at [430, 359] on img at bounding box center [405, 333] width 154 height 112
click at [549, 142] on span "For Sale" at bounding box center [526, 146] width 55 height 20
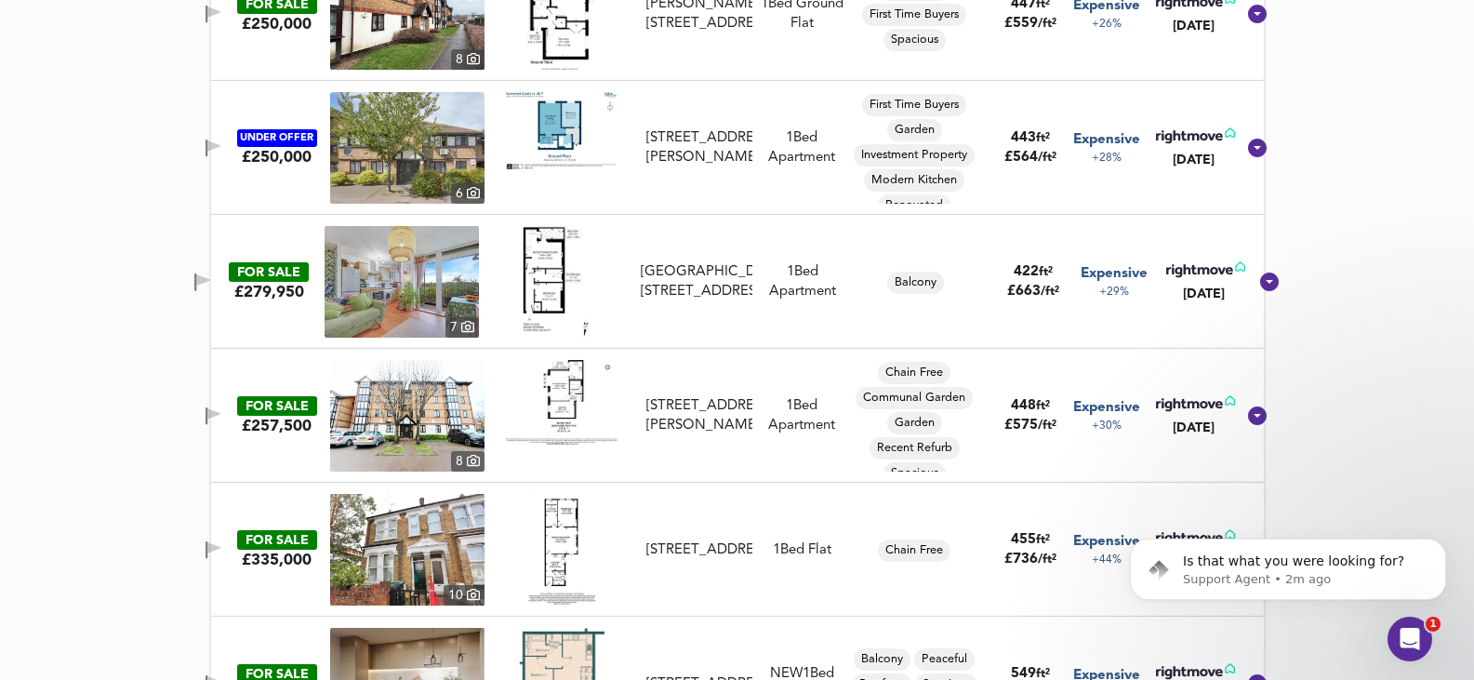
scroll to position [2138, 0]
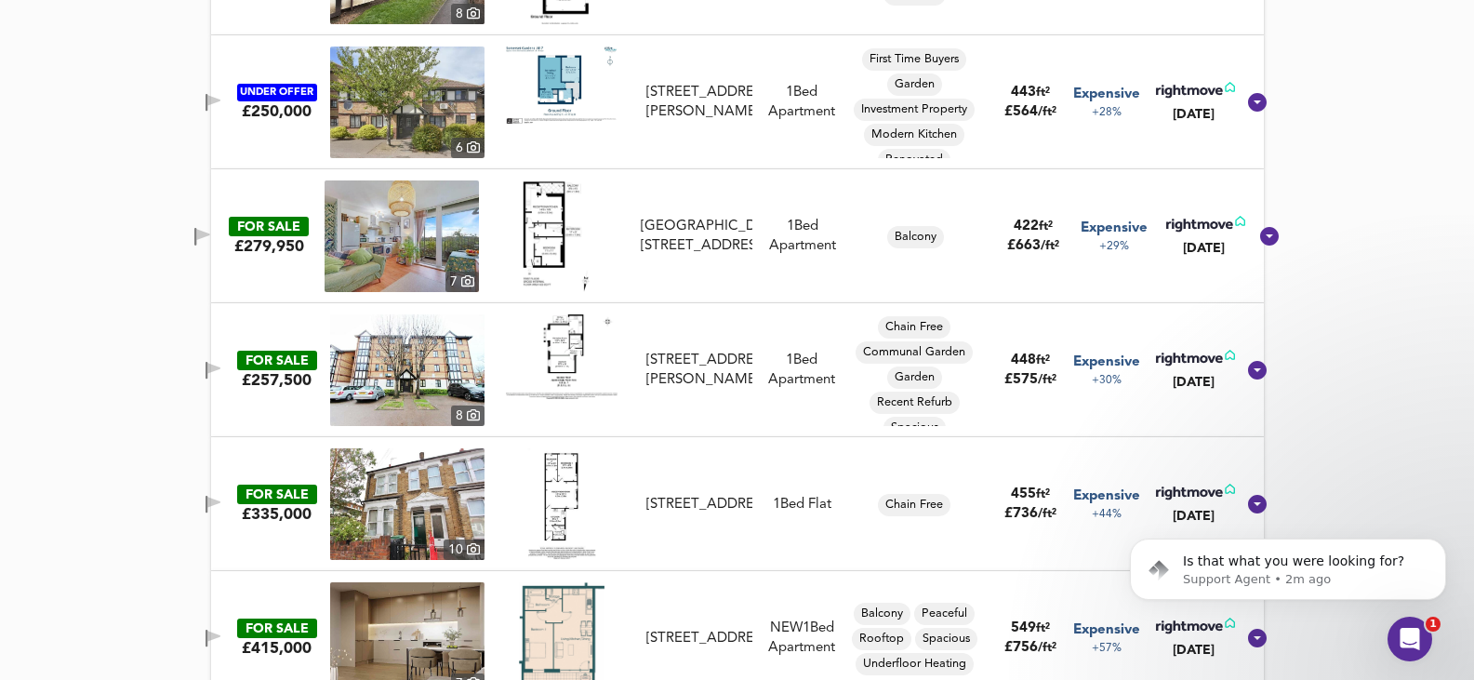
click at [401, 507] on img at bounding box center [407, 504] width 154 height 112
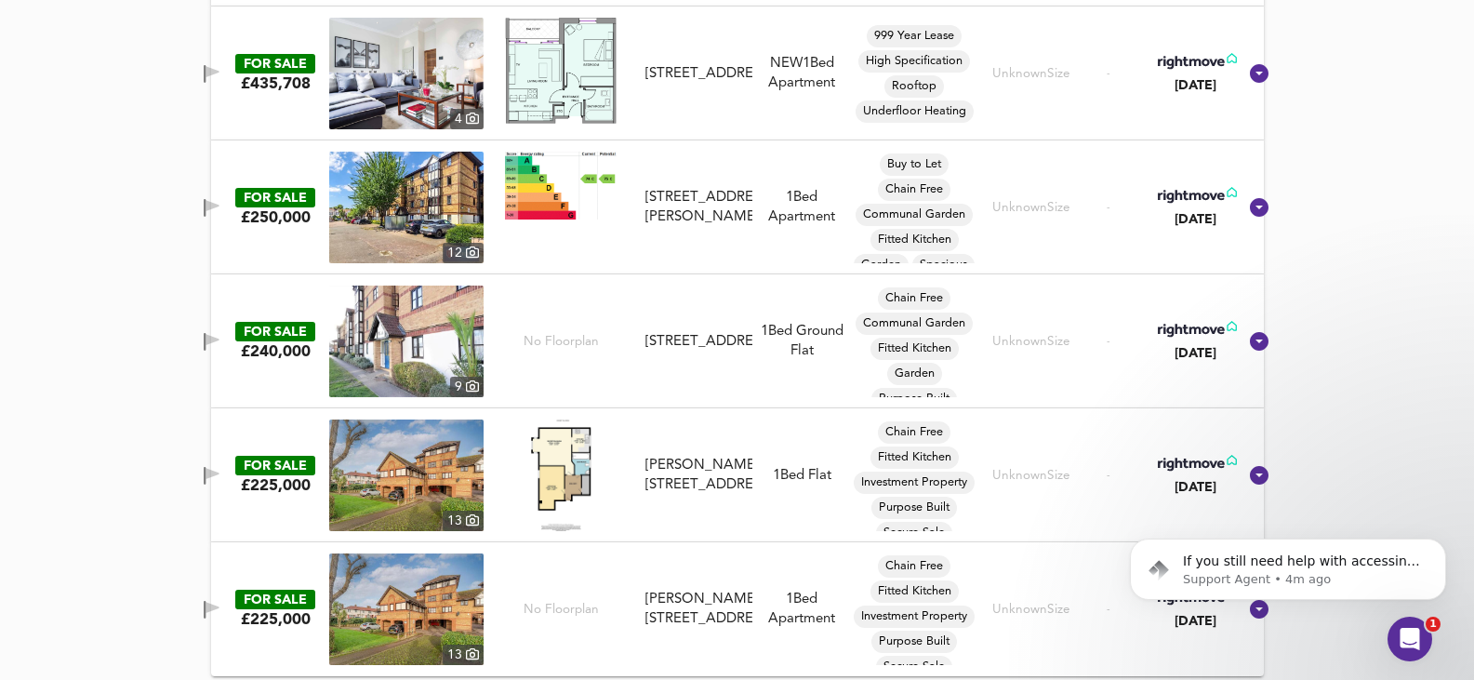
scroll to position [3379, 0]
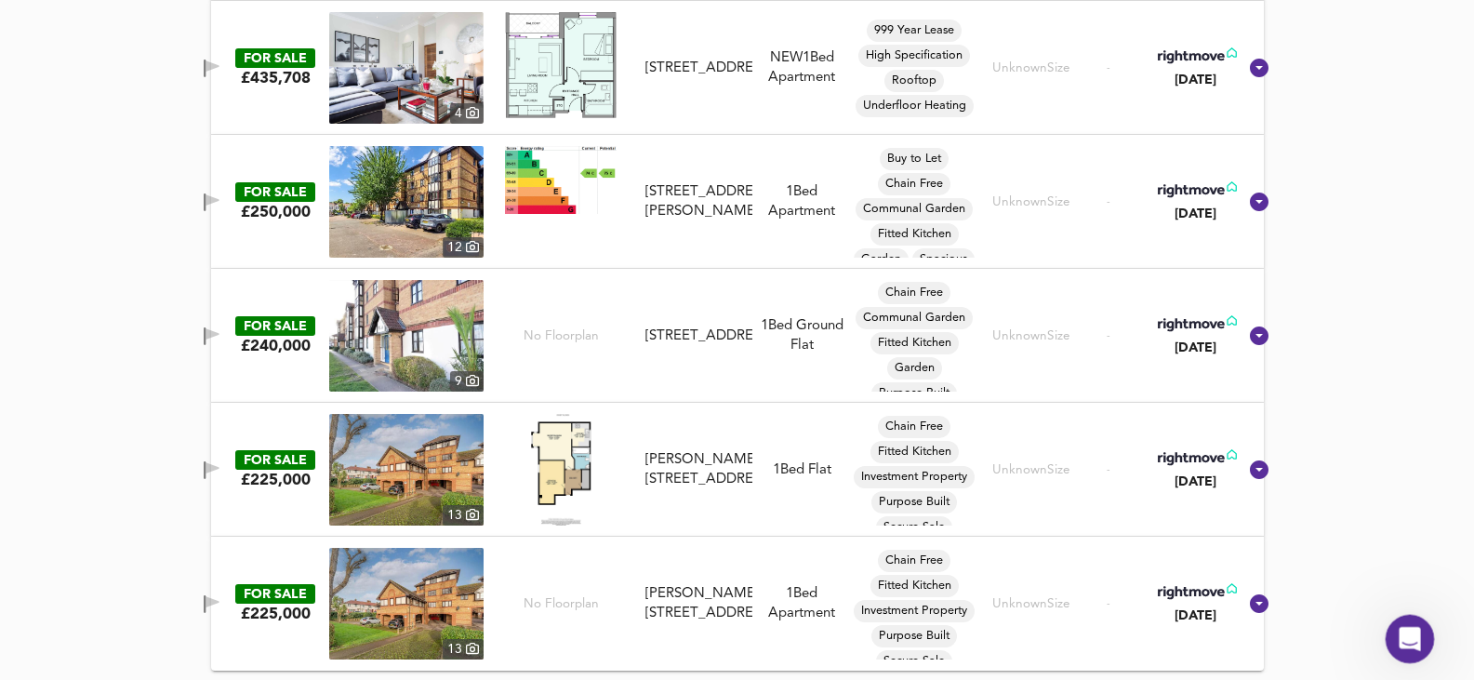
click at [1409, 638] on icon "Open Intercom Messenger" at bounding box center [1406, 636] width 13 height 15
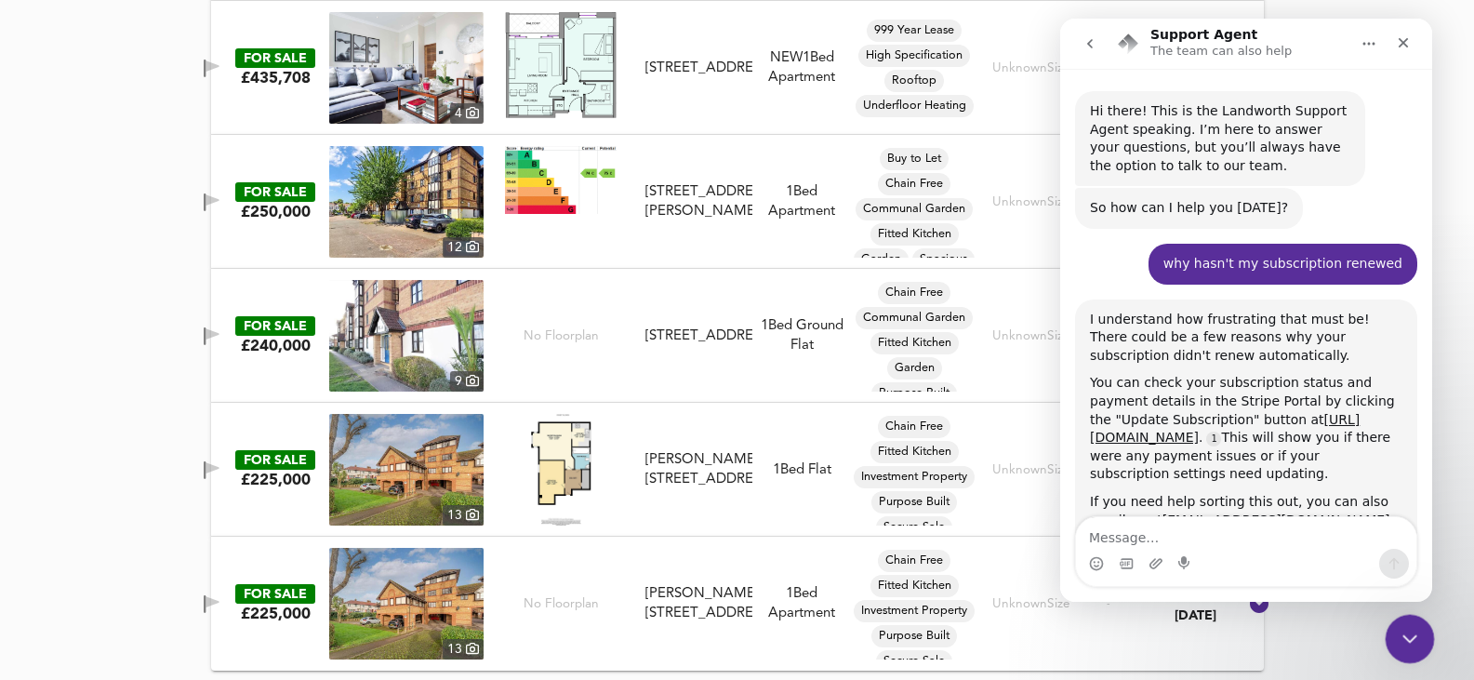
scroll to position [1224, 0]
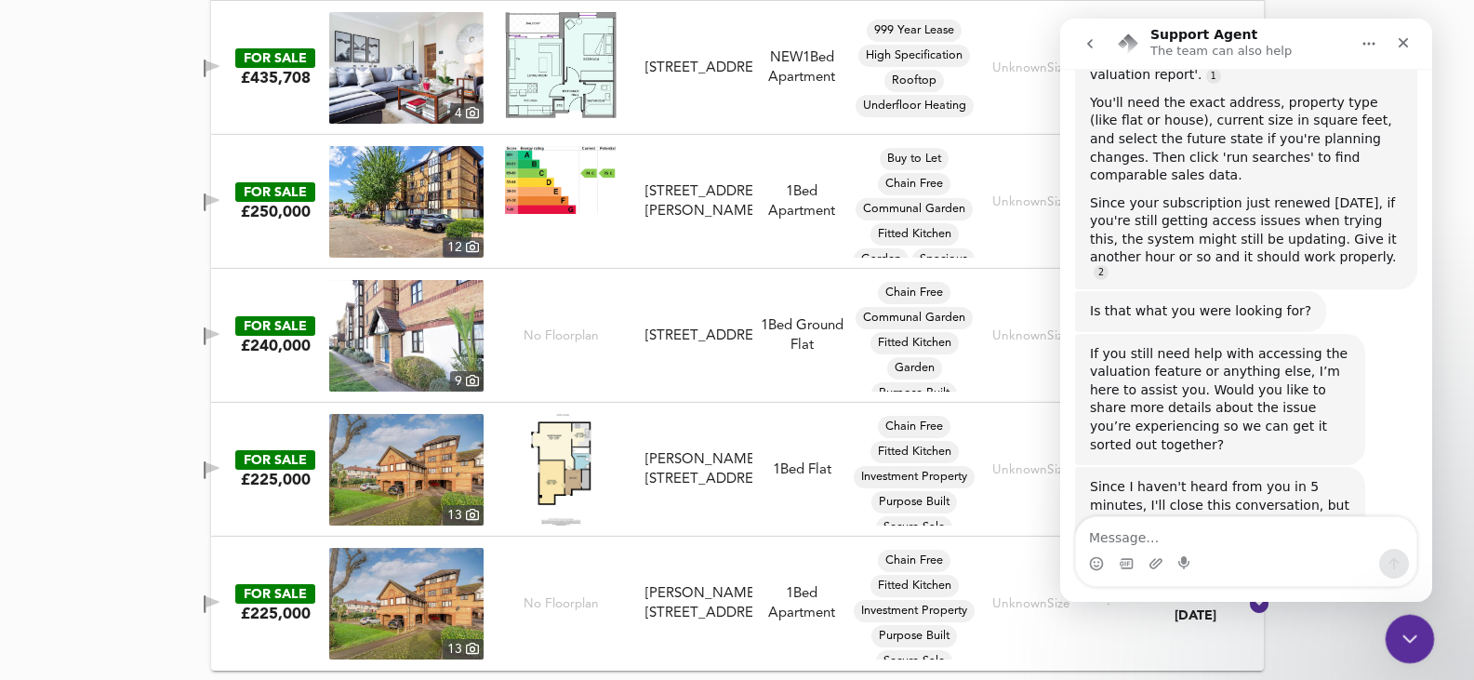
click at [1409, 638] on icon "Close Intercom Messenger" at bounding box center [1407, 636] width 22 height 22
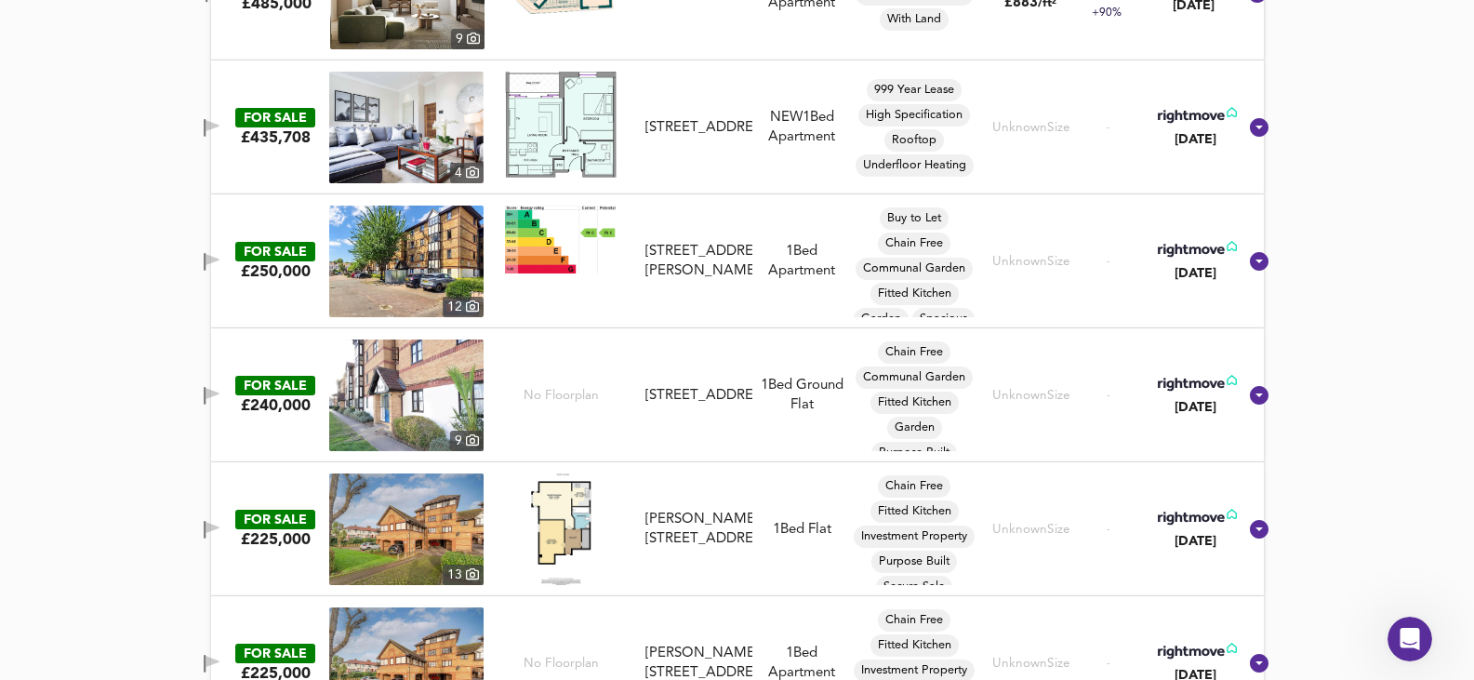
scroll to position [3286, 0]
